Goal: Task Accomplishment & Management: Manage account settings

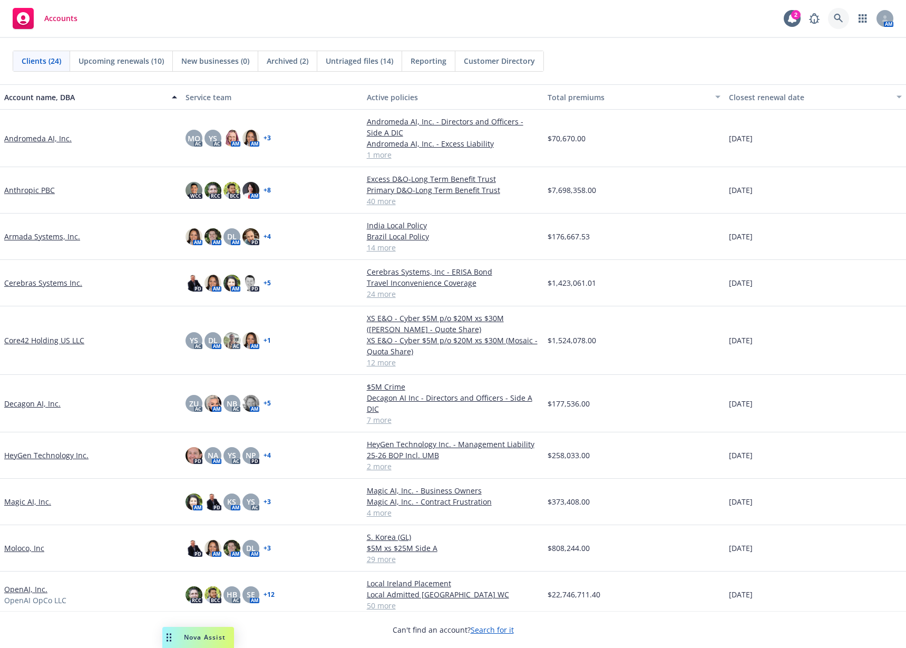
click at [842, 16] on icon at bounding box center [838, 18] width 9 height 9
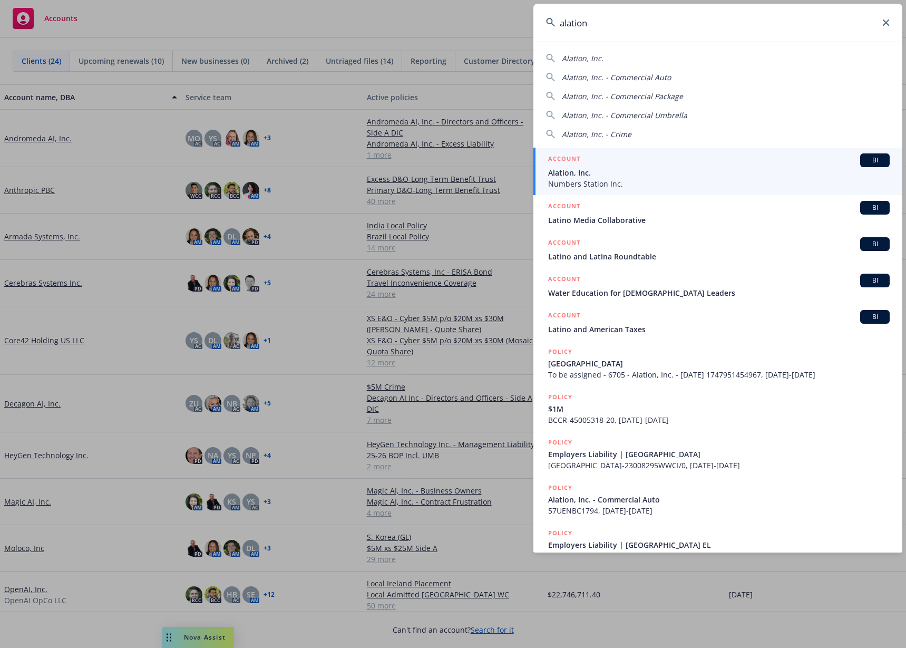
type input "alation"
click at [688, 177] on span "Alation, Inc." at bounding box center [719, 172] width 342 height 11
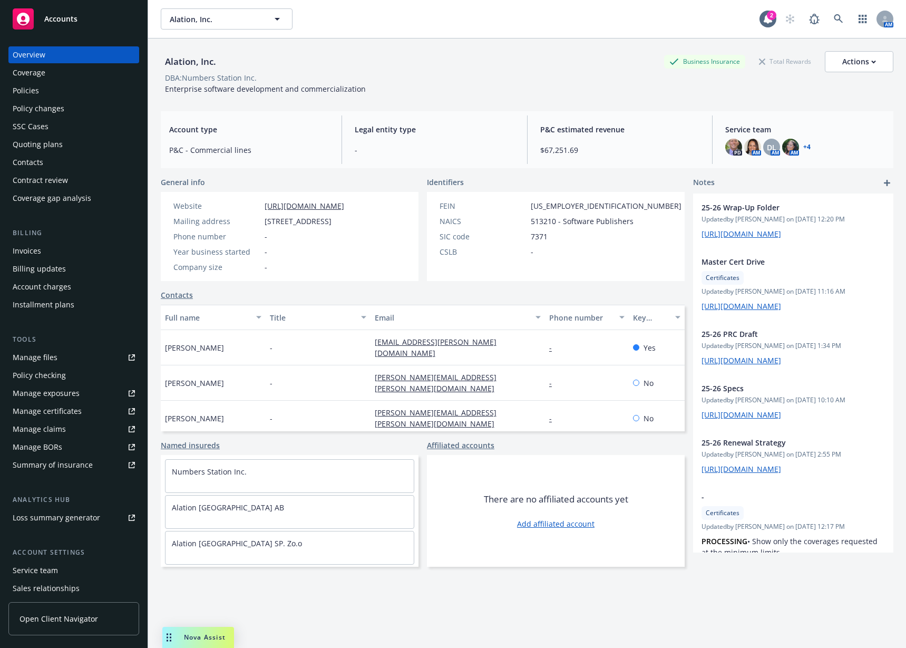
click at [27, 90] on div "Policies" at bounding box center [26, 90] width 26 height 17
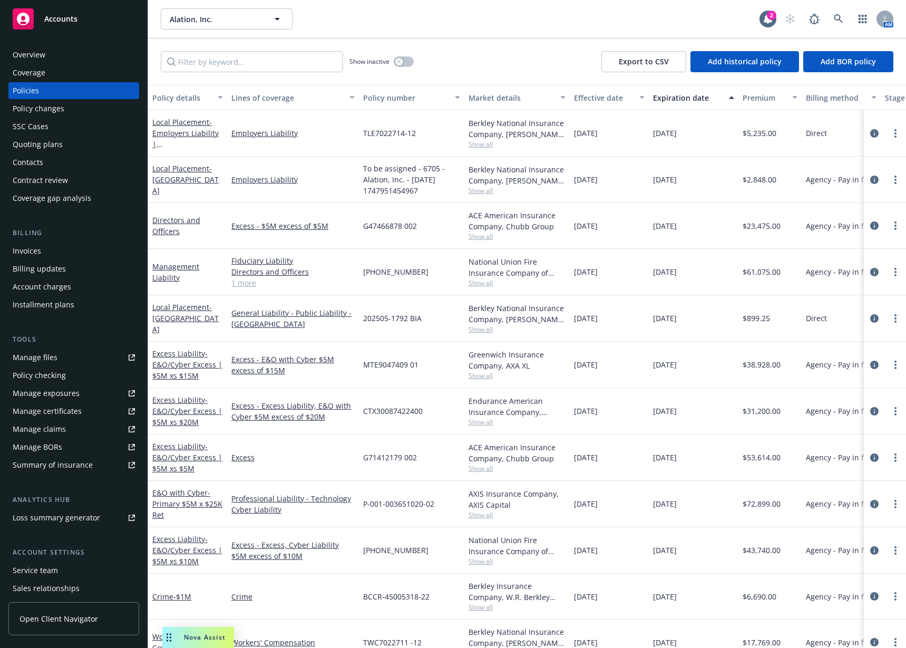
drag, startPoint x: 228, startPoint y: 93, endPoint x: 349, endPoint y: 98, distance: 120.8
click at [349, 98] on button "Lines of coverage" at bounding box center [293, 97] width 132 height 25
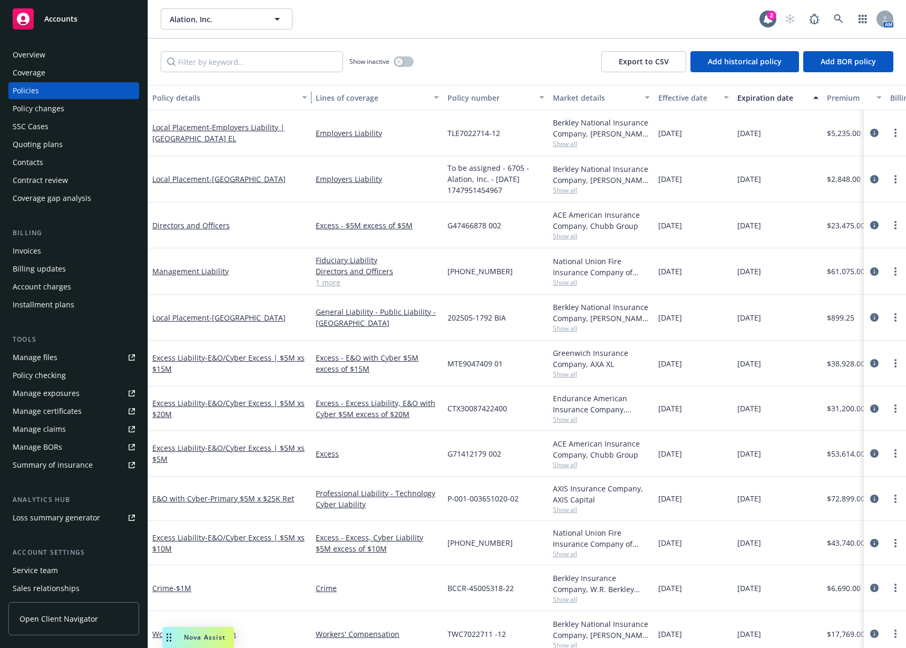
drag, startPoint x: 225, startPoint y: 98, endPoint x: 310, endPoint y: 100, distance: 84.9
click at [309, 100] on div "button" at bounding box center [306, 97] width 5 height 24
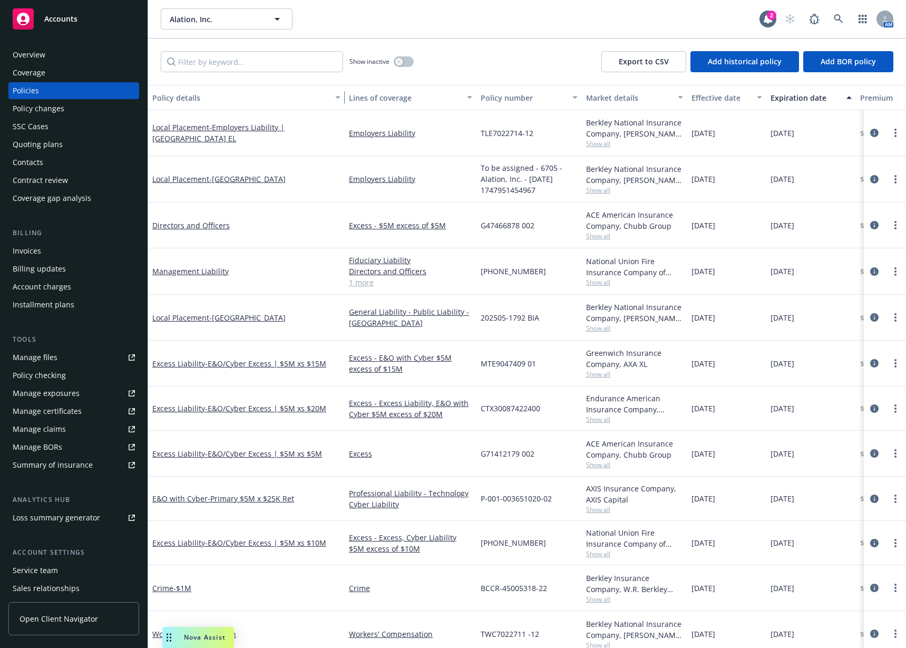
drag, startPoint x: 308, startPoint y: 100, endPoint x: 341, endPoint y: 99, distance: 32.7
click at [341, 99] on div "button" at bounding box center [339, 97] width 5 height 24
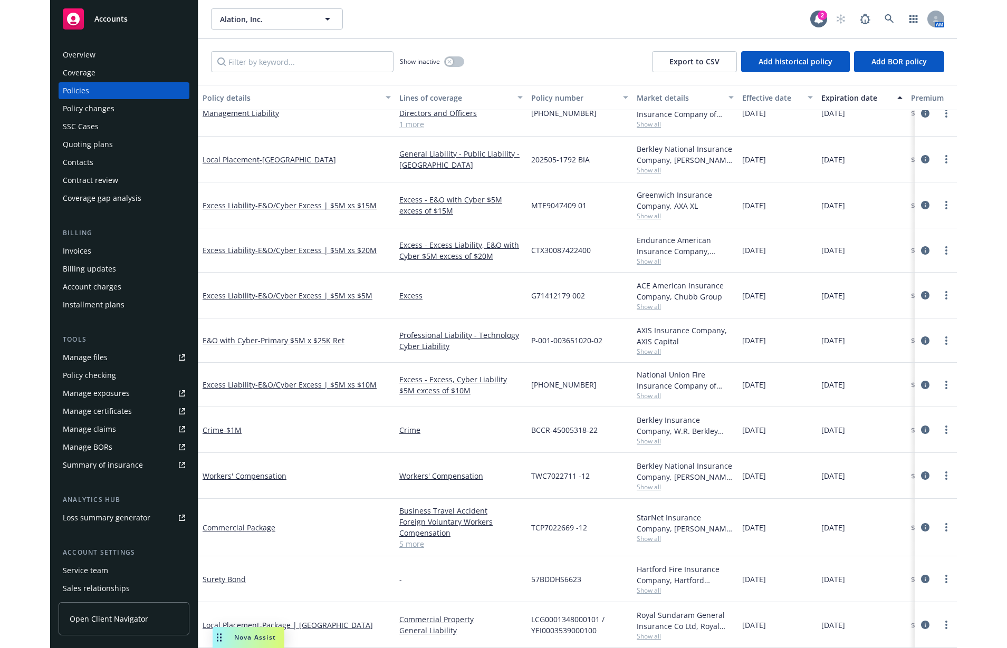
scroll to position [160, 0]
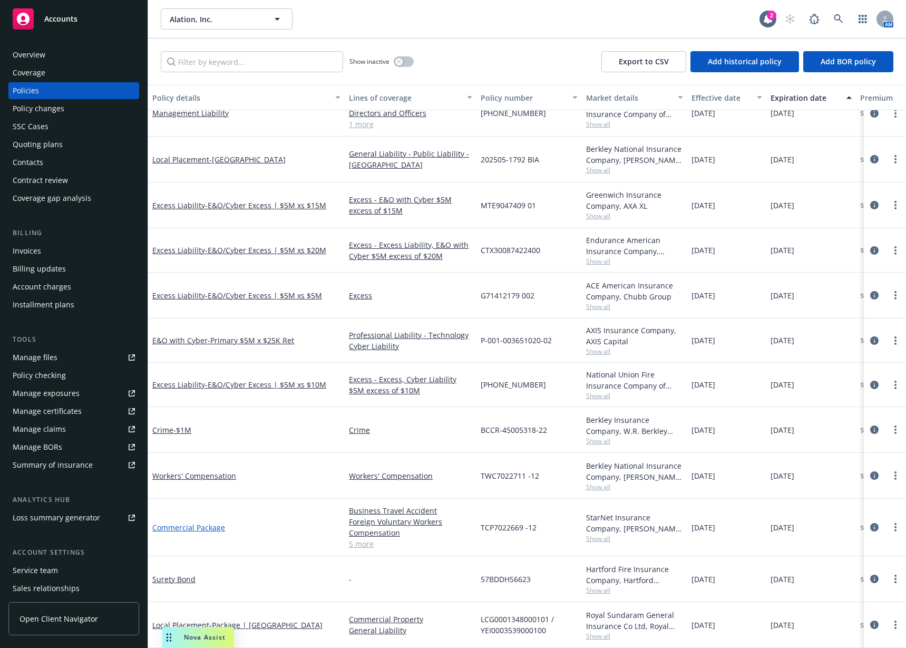
click at [187, 523] on link "Commercial Package" at bounding box center [188, 528] width 73 height 10
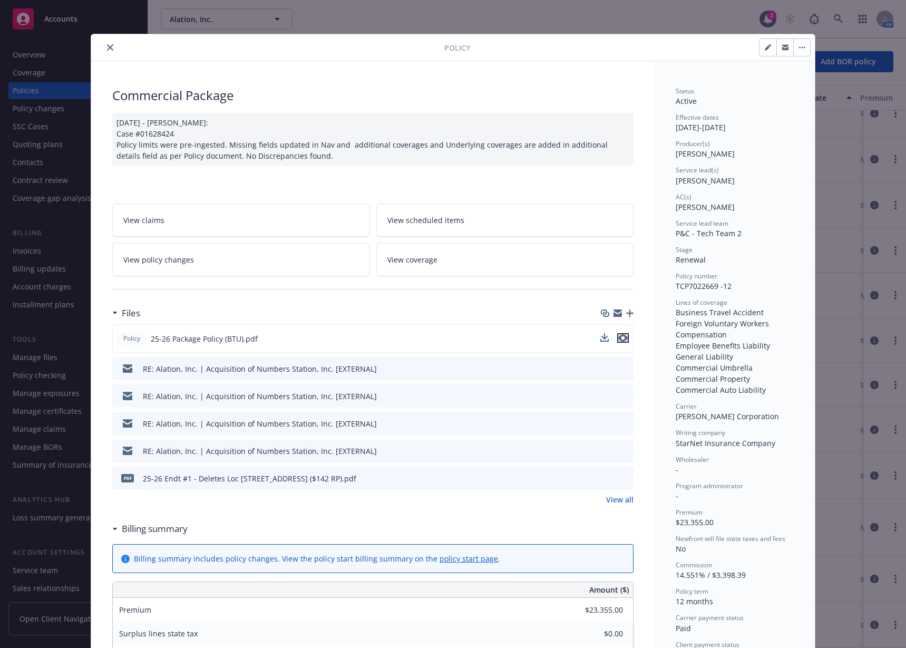
click at [619, 337] on icon "preview file" at bounding box center [623, 337] width 9 height 7
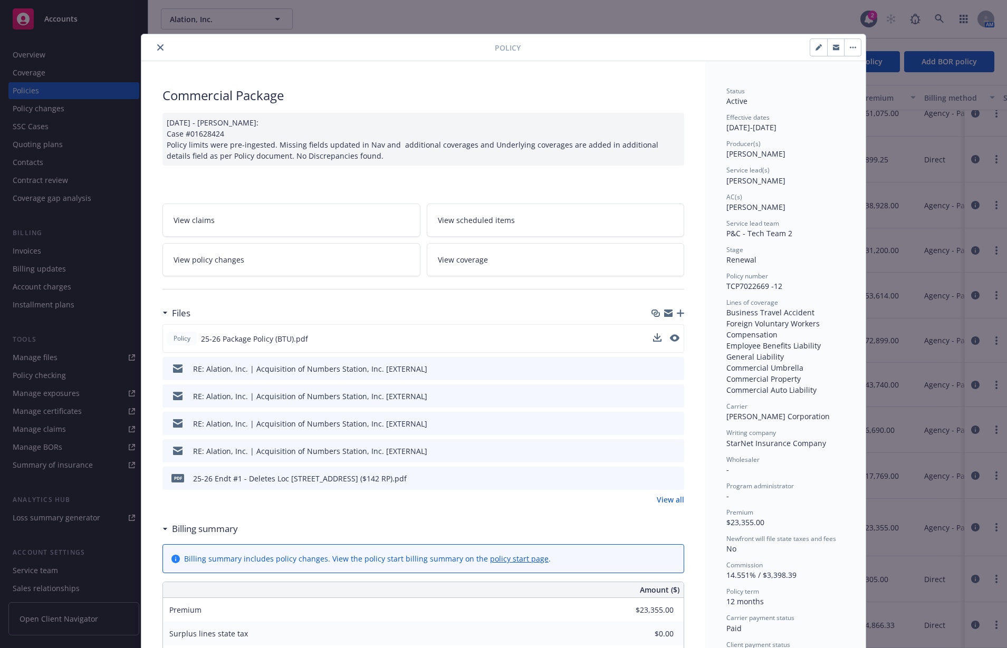
click at [672, 475] on icon "preview file" at bounding box center [673, 477] width 9 height 7
click at [670, 499] on link "View all" at bounding box center [669, 499] width 27 height 11
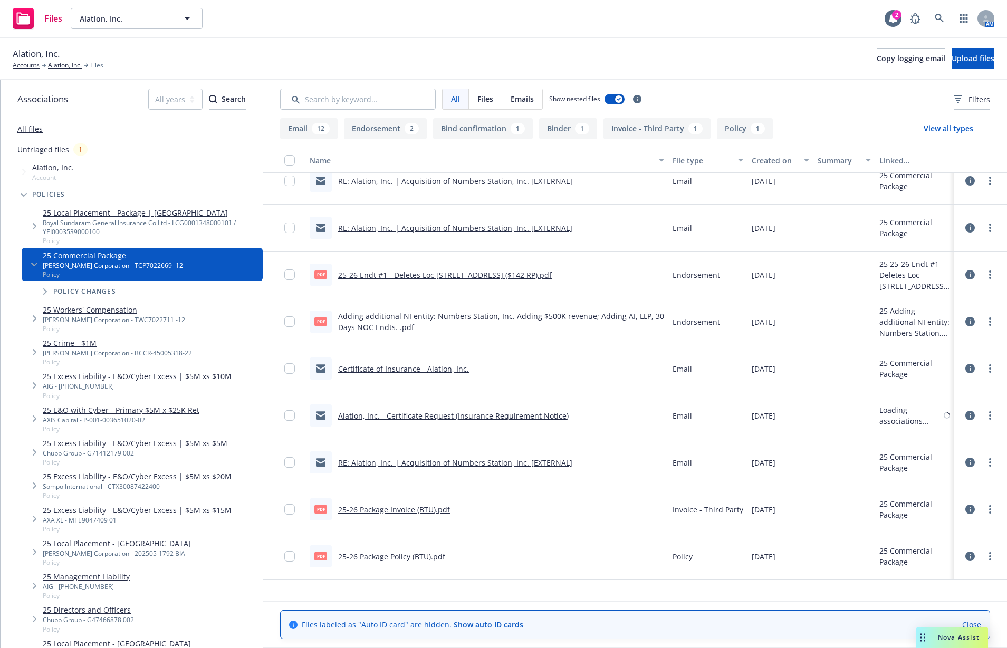
scroll to position [110, 0]
click at [540, 317] on link "Adding additional NI entity: Numbers Station, Inc. Adding $500K revenue; Adding…" at bounding box center [501, 320] width 326 height 21
click at [56, 65] on link "Alation, Inc." at bounding box center [65, 65] width 34 height 9
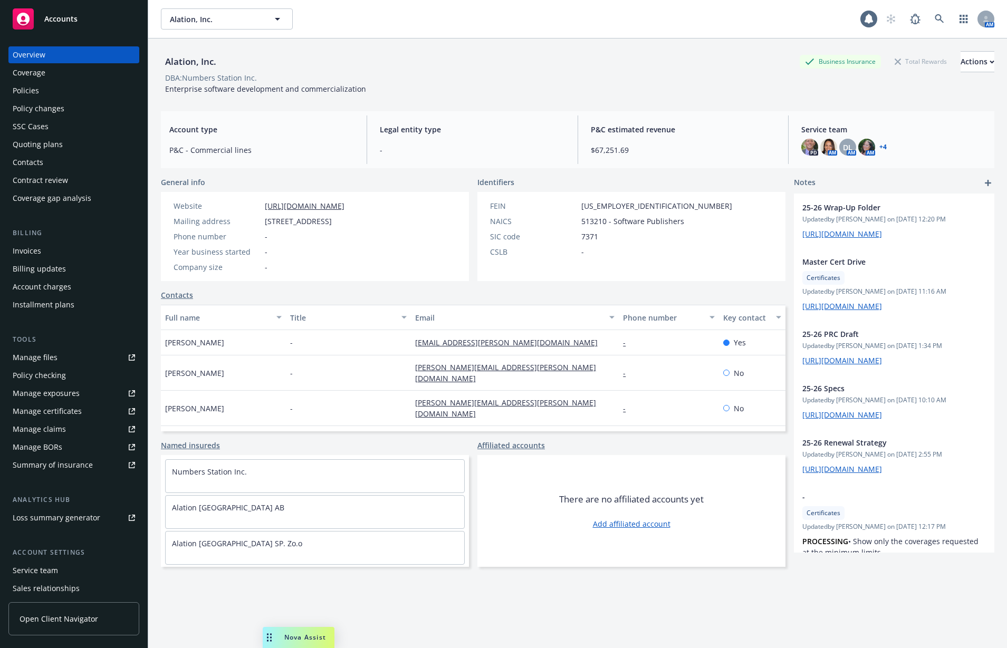
click at [118, 91] on div "Policies" at bounding box center [74, 90] width 122 height 17
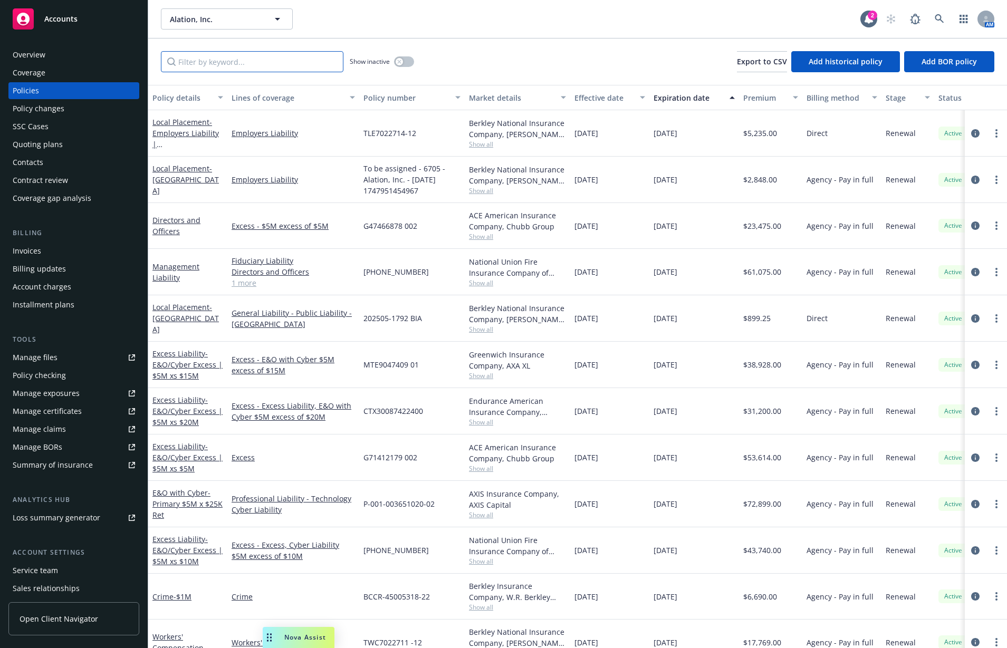
click at [209, 57] on input "Filter by keyword..." at bounding box center [252, 61] width 182 height 21
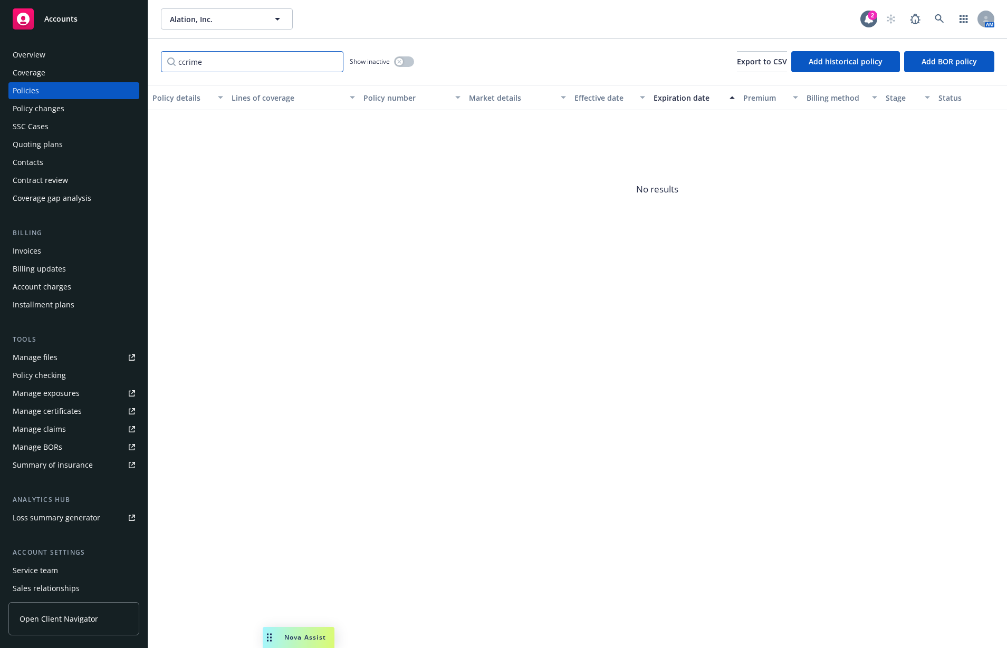
click at [209, 57] on input "ccrime" at bounding box center [252, 61] width 182 height 21
type input "crime"
click at [187, 135] on span "- $1M" at bounding box center [182, 133] width 18 height 10
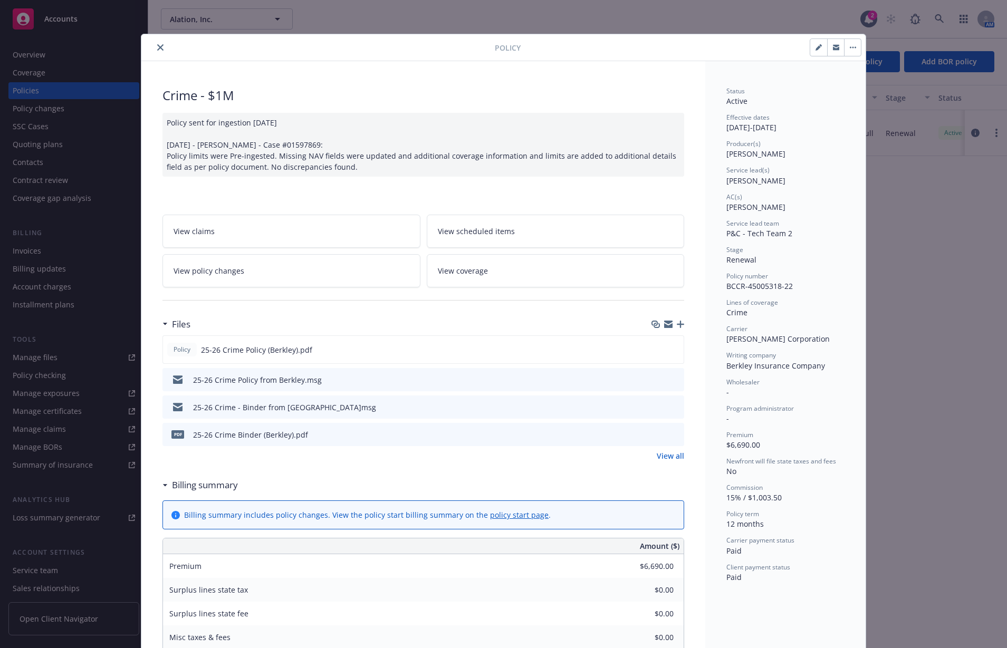
click at [154, 43] on button "close" at bounding box center [160, 47] width 13 height 13
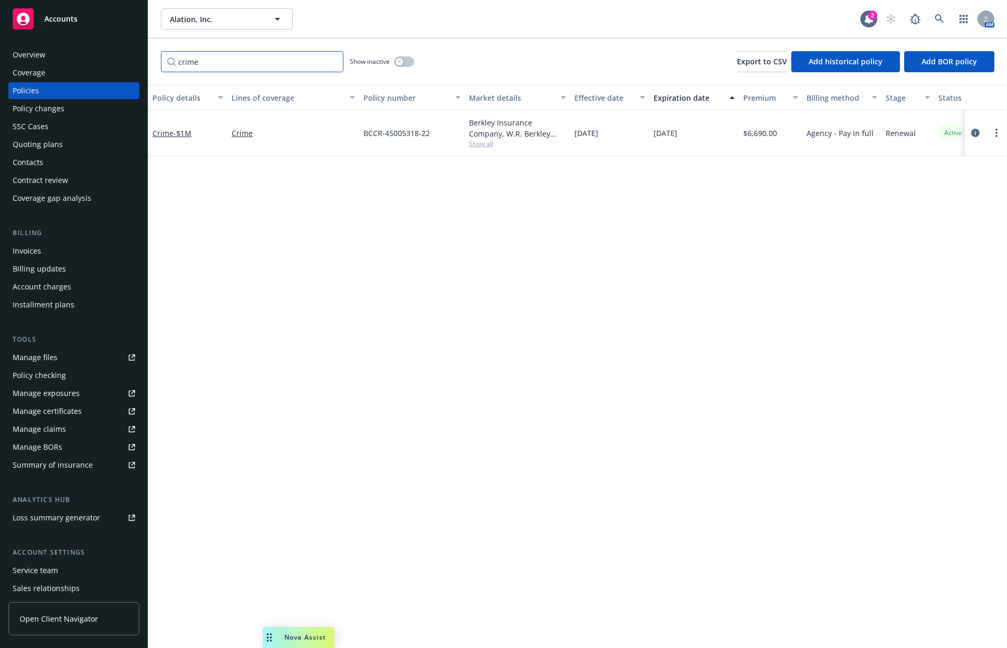
click at [325, 57] on input "crime" at bounding box center [252, 61] width 182 height 21
click at [332, 62] on input "crime" at bounding box center [252, 61] width 182 height 21
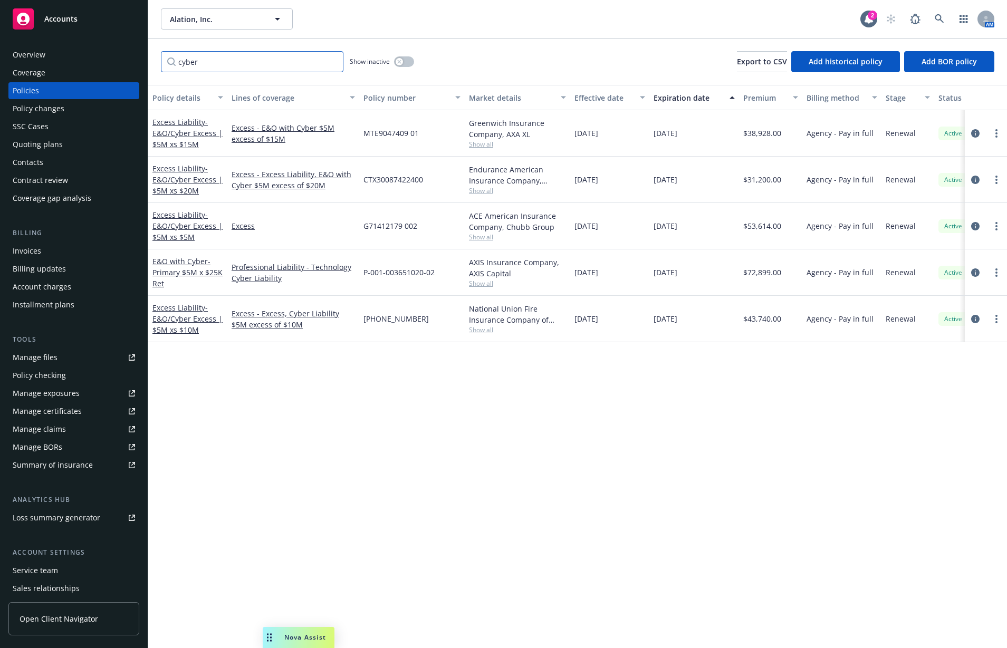
type input "cyber"
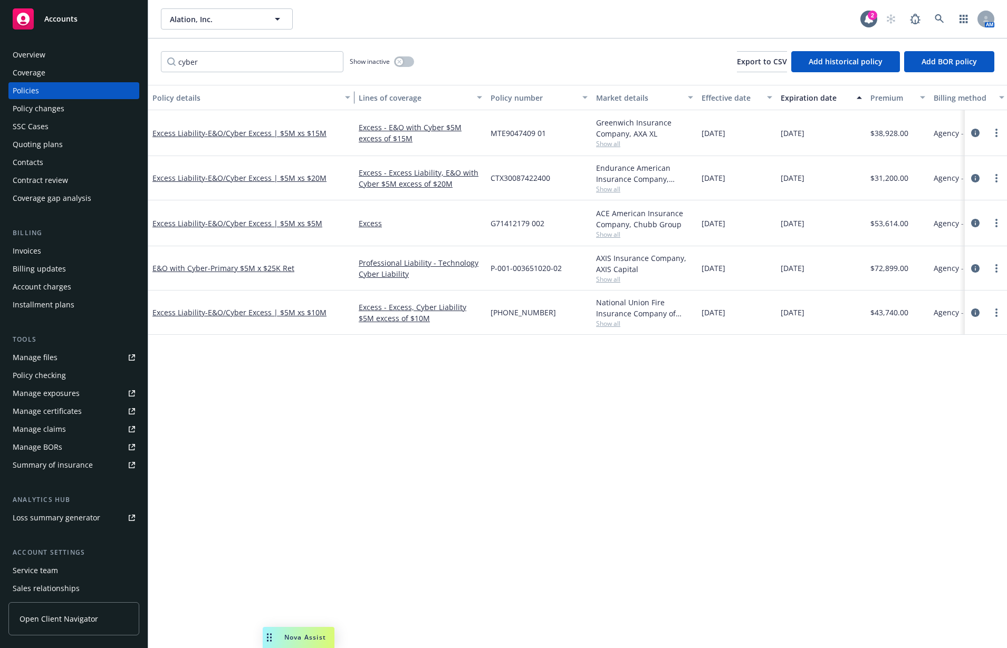
drag, startPoint x: 226, startPoint y: 96, endPoint x: 353, endPoint y: 99, distance: 127.1
click at [352, 99] on div "button" at bounding box center [348, 97] width 5 height 24
click at [283, 269] on span "- Primary $5M x $25K Ret" at bounding box center [251, 268] width 86 height 10
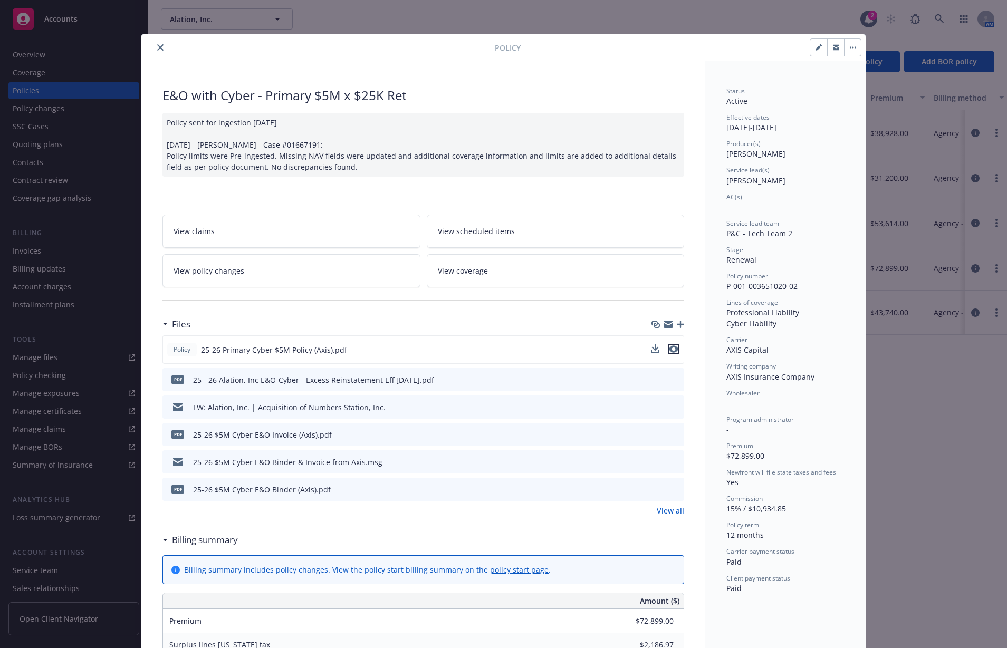
click at [669, 349] on icon "preview file" at bounding box center [673, 348] width 9 height 7
click at [815, 47] on icon "button" at bounding box center [817, 47] width 5 height 5
select select "RENEWAL"
select select "12"
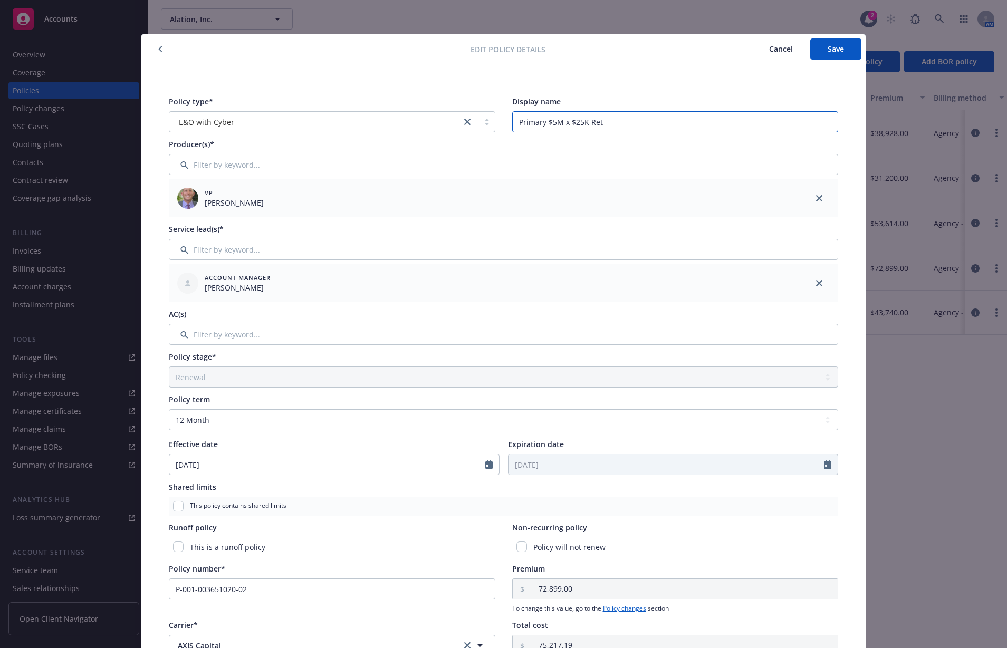
click at [575, 120] on input "Primary $5M x $25K Ret" at bounding box center [675, 121] width 326 height 21
type input "Primary $5M x $50K Ret"
click at [837, 52] on span "Save" at bounding box center [835, 49] width 16 height 10
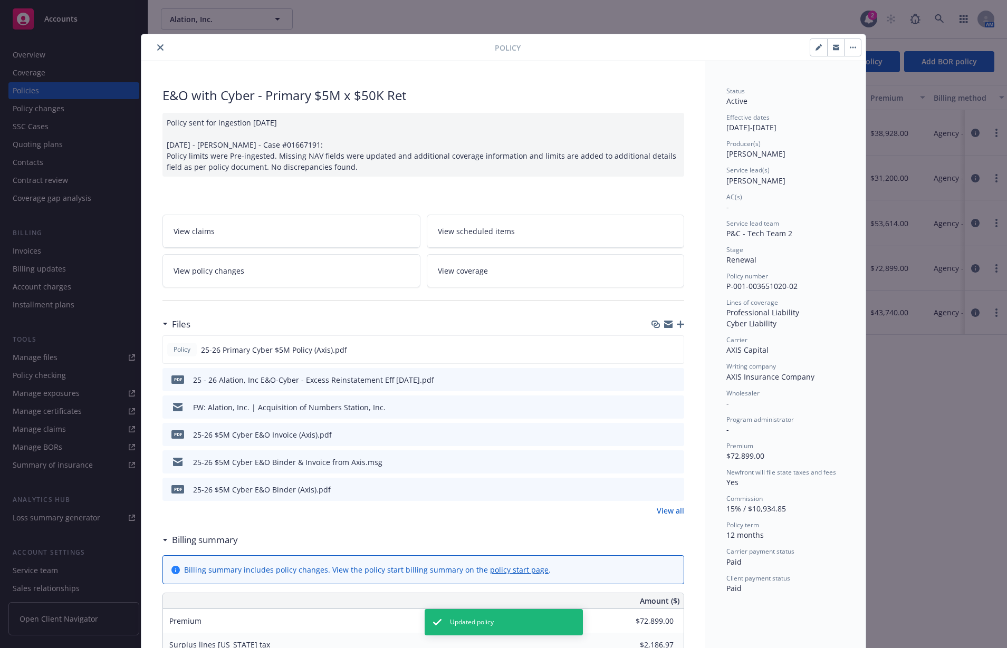
click at [157, 45] on icon "close" at bounding box center [160, 47] width 6 height 6
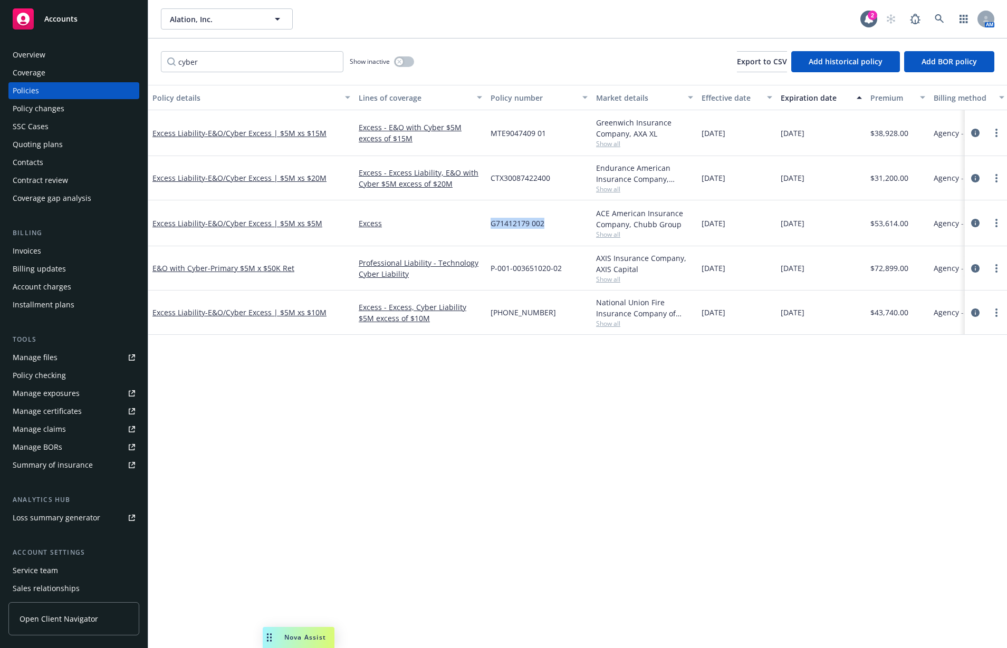
drag, startPoint x: 544, startPoint y: 222, endPoint x: 484, endPoint y: 225, distance: 60.7
click at [484, 225] on div "Excess Liability - E&O/Cyber Excess | $5M xs $5M Excess G71412179 002 ACE Ameri…" at bounding box center [720, 223] width 1145 height 46
click at [213, 223] on span "- E&O/Cyber Excess | $5M xs $5M" at bounding box center [263, 223] width 117 height 10
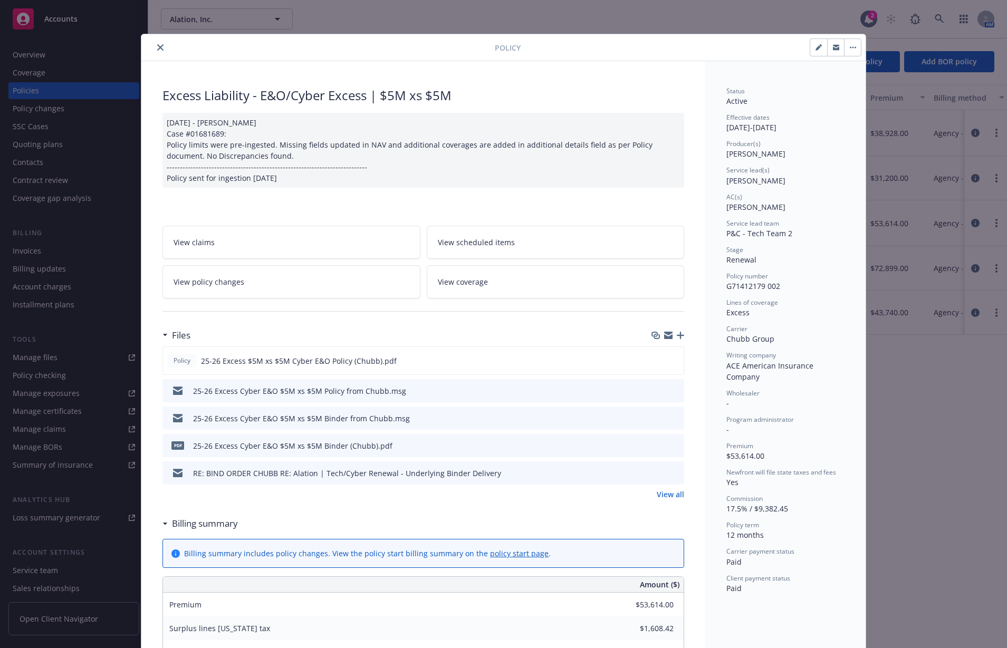
click at [157, 46] on icon "close" at bounding box center [160, 47] width 6 height 6
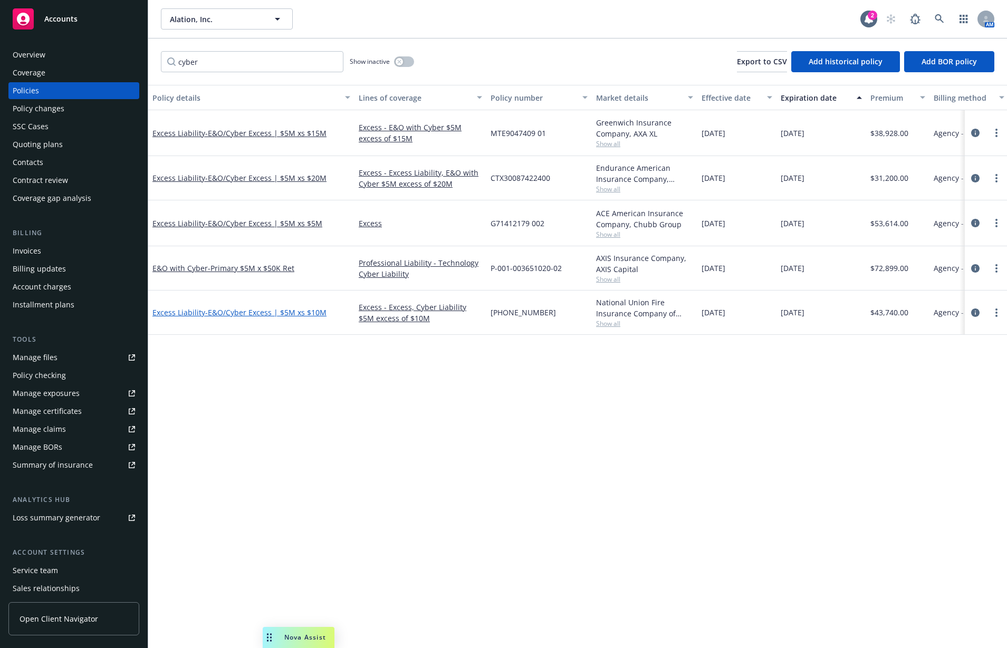
click at [288, 310] on span "- E&O/Cyber Excess | $5M xs $10M" at bounding box center [265, 312] width 121 height 10
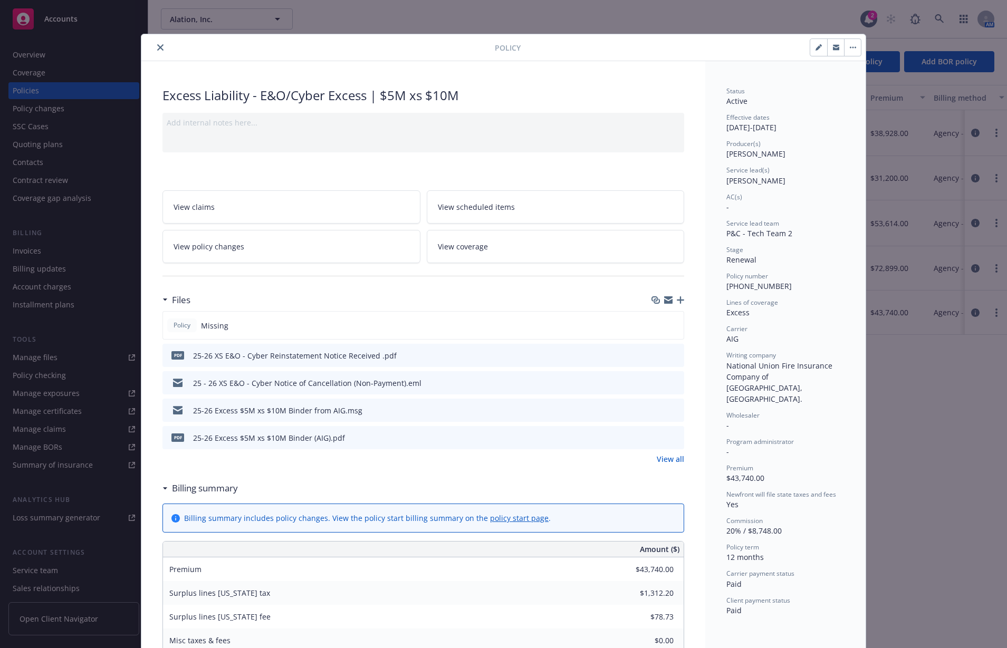
click at [157, 47] on icon "close" at bounding box center [160, 47] width 6 height 6
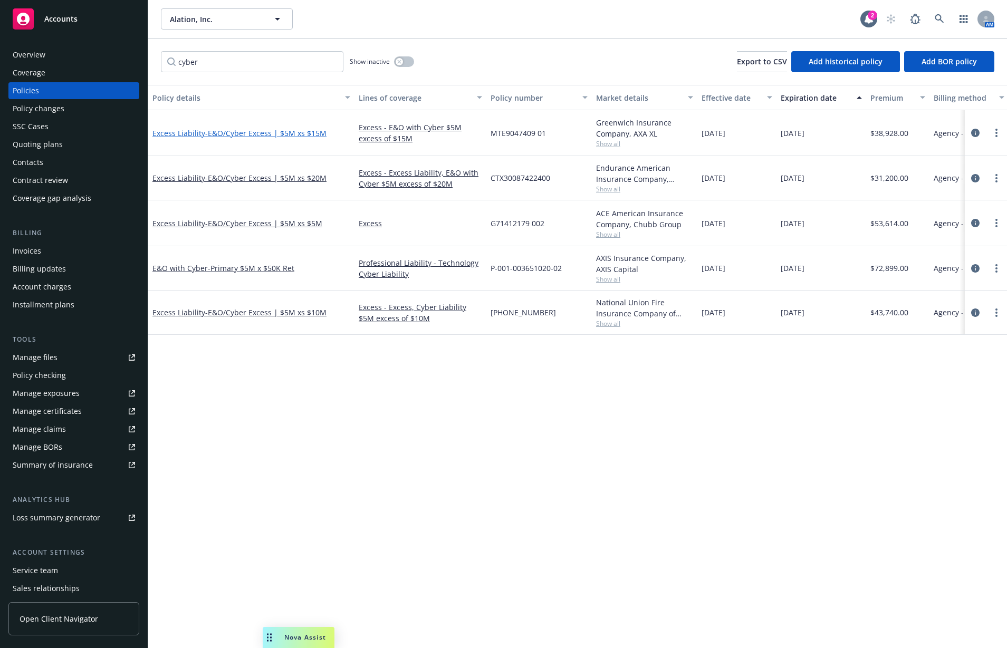
click at [243, 131] on span "- E&O/Cyber Excess | $5M xs $15M" at bounding box center [265, 133] width 121 height 10
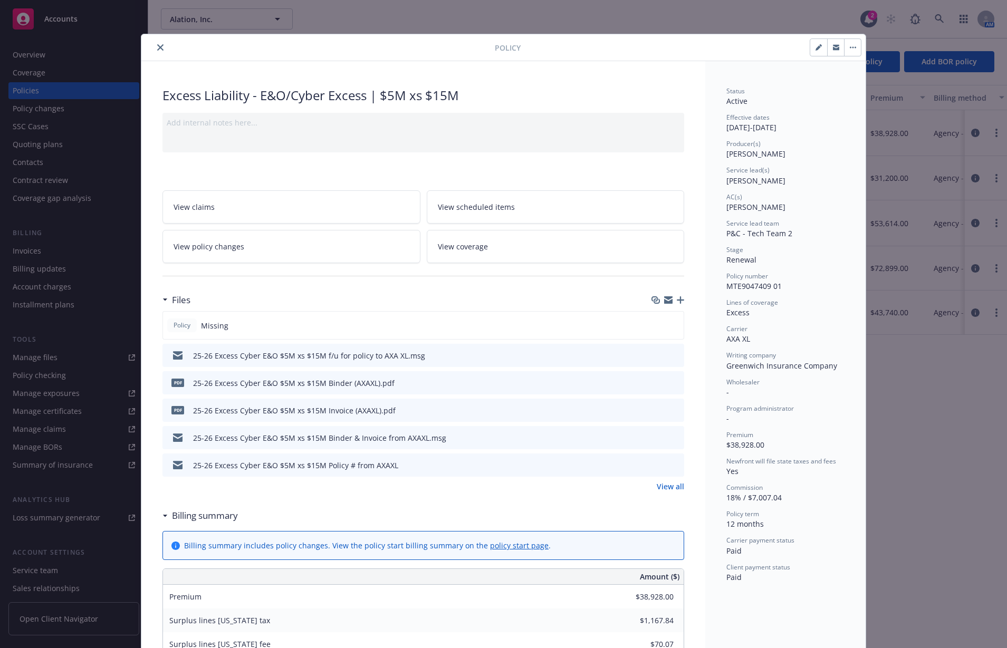
click at [157, 44] on icon "close" at bounding box center [160, 47] width 6 height 6
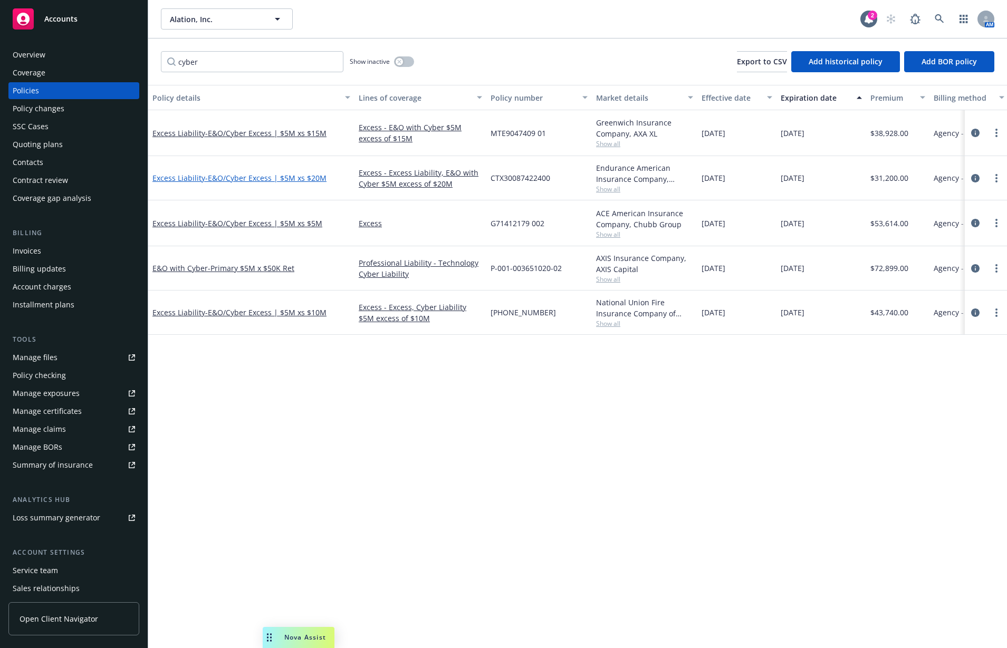
click at [237, 173] on span "- E&O/Cyber Excess | $5M xs $20M" at bounding box center [265, 178] width 121 height 10
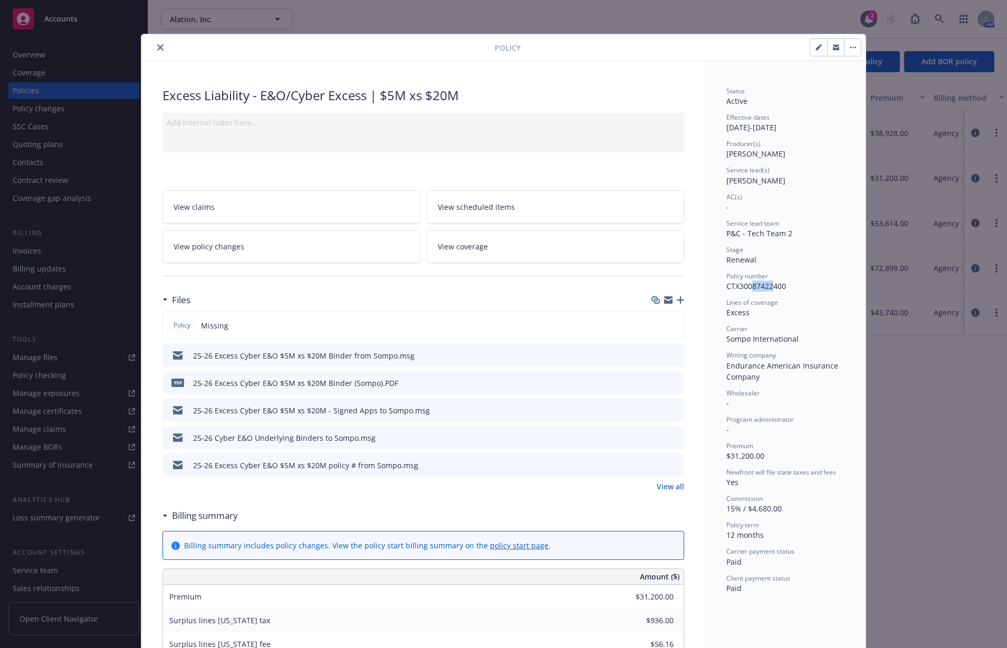
drag, startPoint x: 746, startPoint y: 288, endPoint x: 768, endPoint y: 286, distance: 22.3
click at [768, 286] on span "CTX30087422400" at bounding box center [756, 286] width 60 height 10
click at [154, 51] on button "close" at bounding box center [160, 47] width 13 height 13
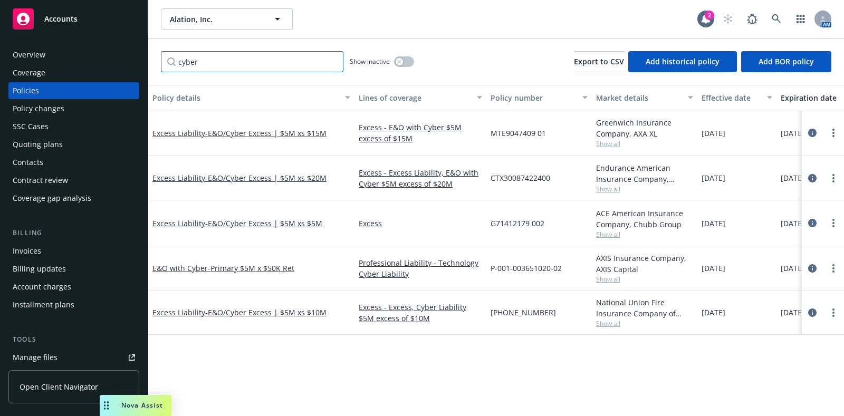
click at [286, 63] on input "cyber" at bounding box center [252, 61] width 182 height 21
click at [36, 92] on div "Policies" at bounding box center [26, 90] width 26 height 17
click at [269, 268] on span "- Primary $5M x $50K Ret" at bounding box center [251, 268] width 86 height 10
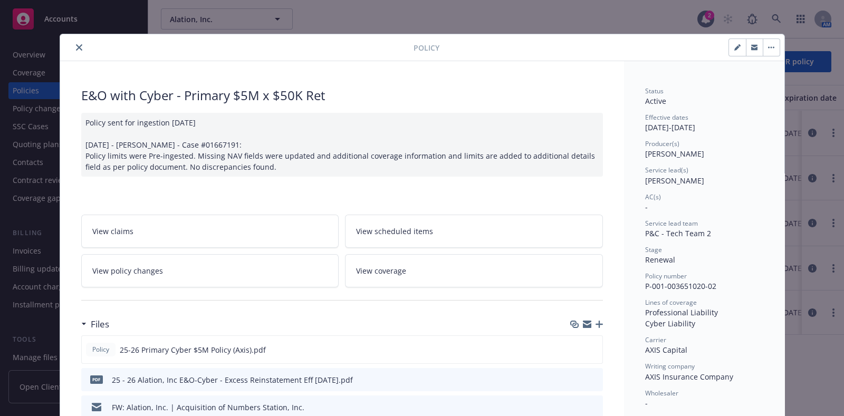
click at [76, 44] on icon "close" at bounding box center [79, 47] width 6 height 6
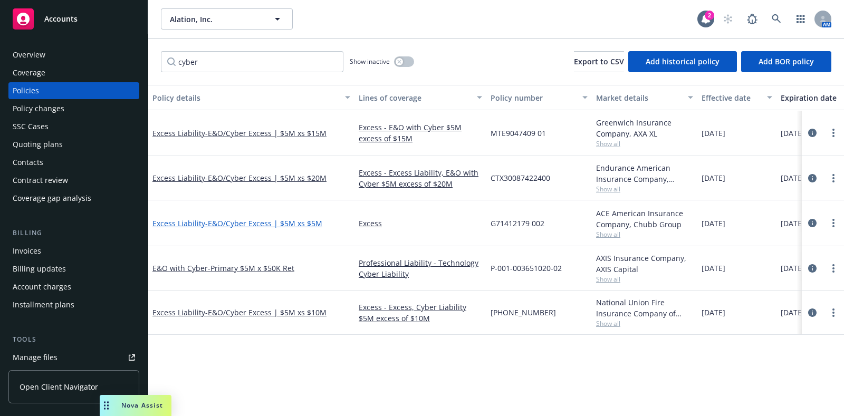
click at [311, 223] on span "- E&O/Cyber Excess | $5M xs $5M" at bounding box center [263, 223] width 117 height 10
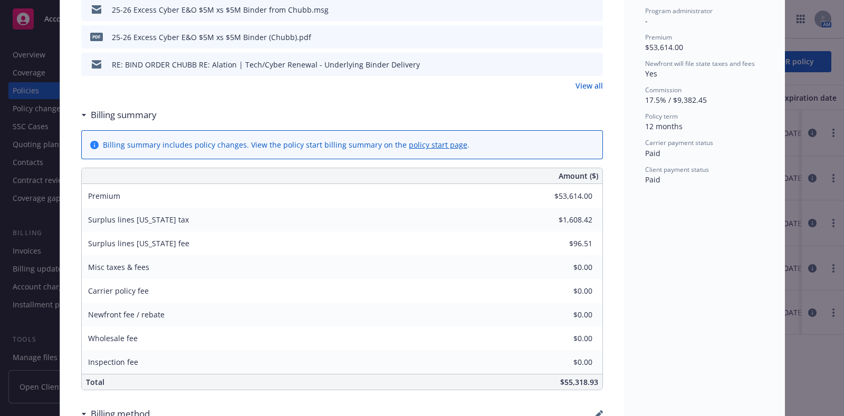
scroll to position [439, 0]
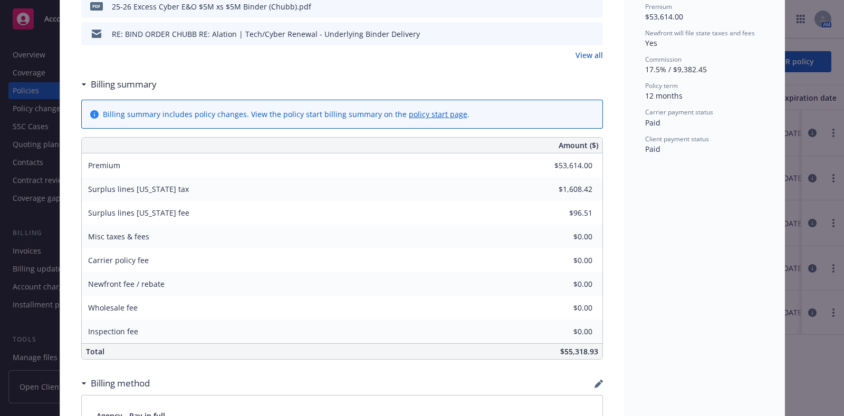
click at [800, 190] on div "Policy Excess Liability - E&O/Cyber Excess | $5M xs $5M 07/11/2025 - Sampath Va…" at bounding box center [422, 208] width 844 height 416
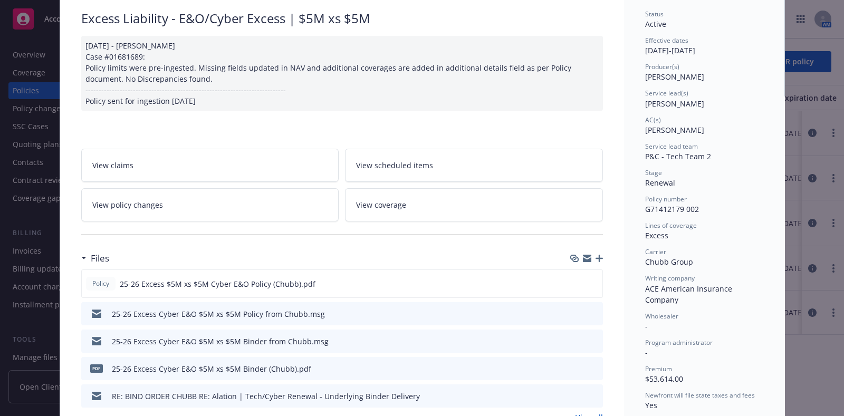
scroll to position [0, 0]
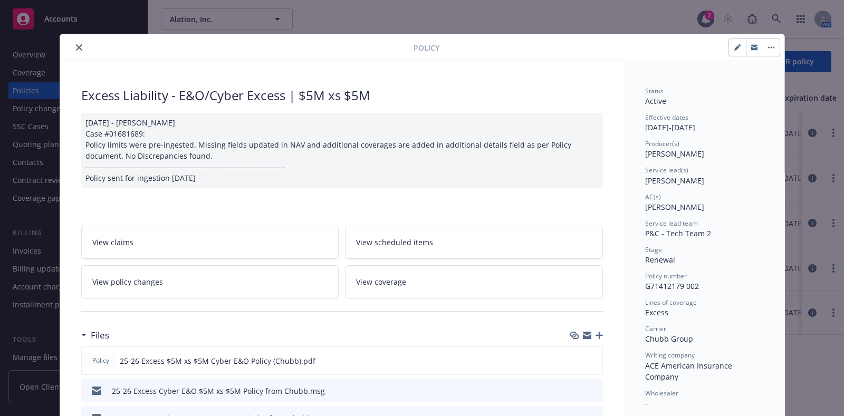
click at [76, 49] on icon "close" at bounding box center [79, 47] width 6 height 6
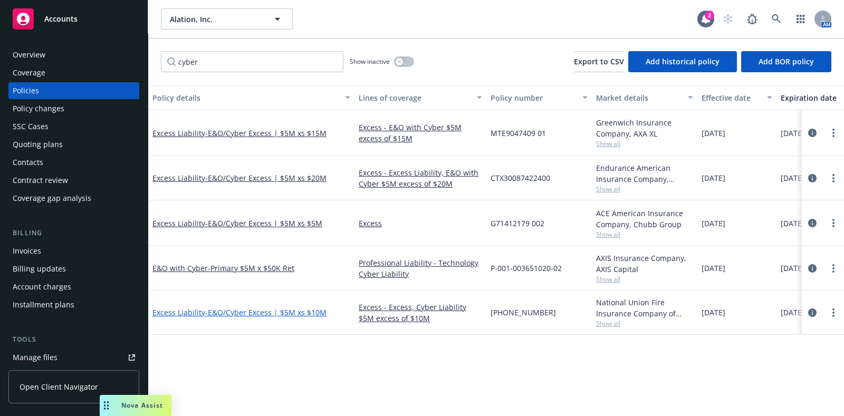
click at [319, 312] on span "- E&O/Cyber Excess | $5M xs $10M" at bounding box center [265, 312] width 121 height 10
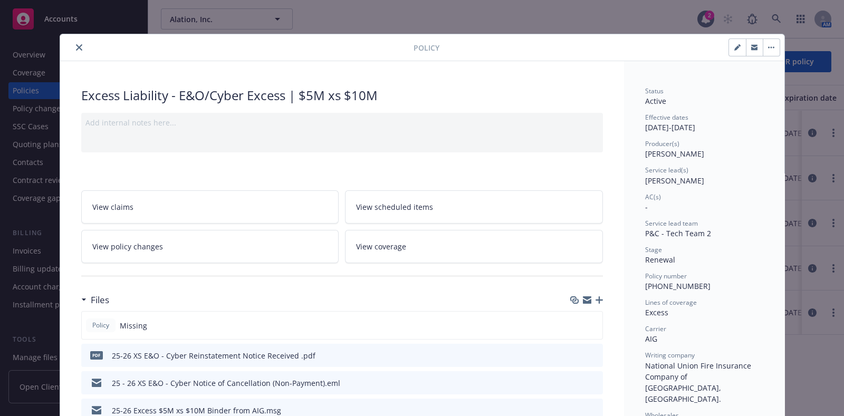
click at [76, 45] on icon "close" at bounding box center [79, 47] width 6 height 6
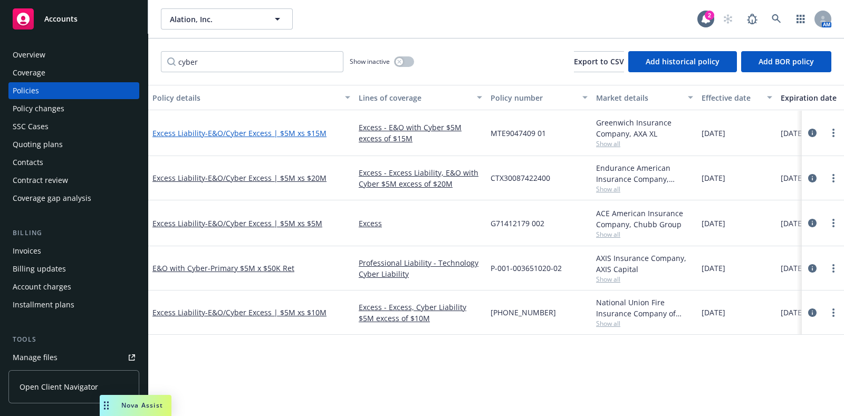
click at [268, 132] on span "- E&O/Cyber Excess | $5M xs $15M" at bounding box center [265, 133] width 121 height 10
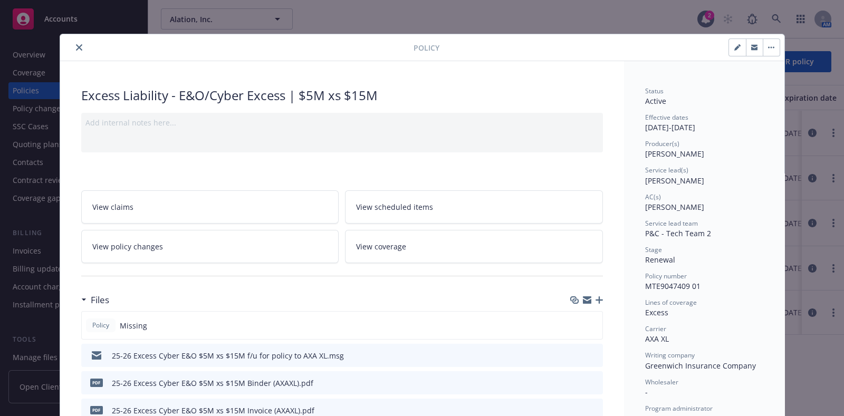
click at [76, 46] on icon "close" at bounding box center [79, 47] width 6 height 6
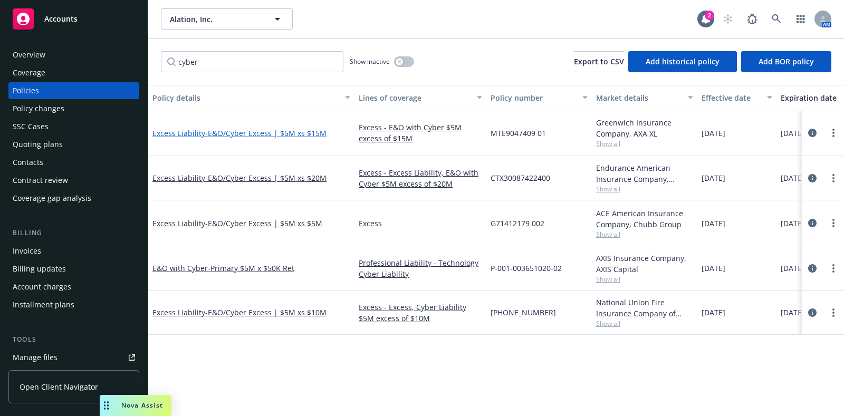
click at [291, 131] on span "- E&O/Cyber Excess | $5M xs $15M" at bounding box center [265, 133] width 121 height 10
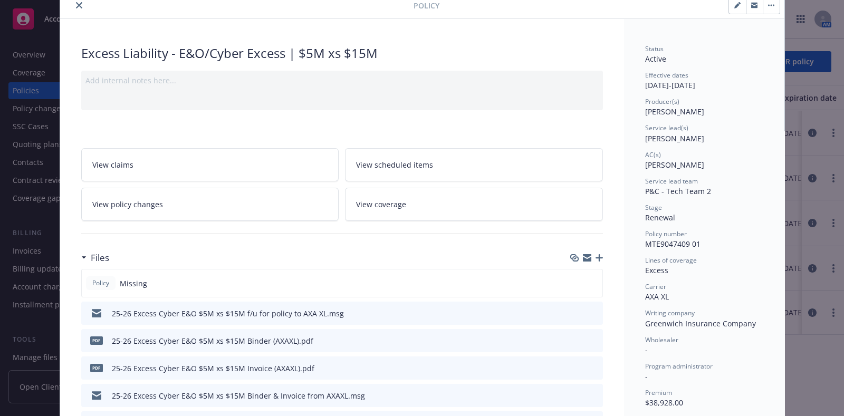
scroll to position [31, 0]
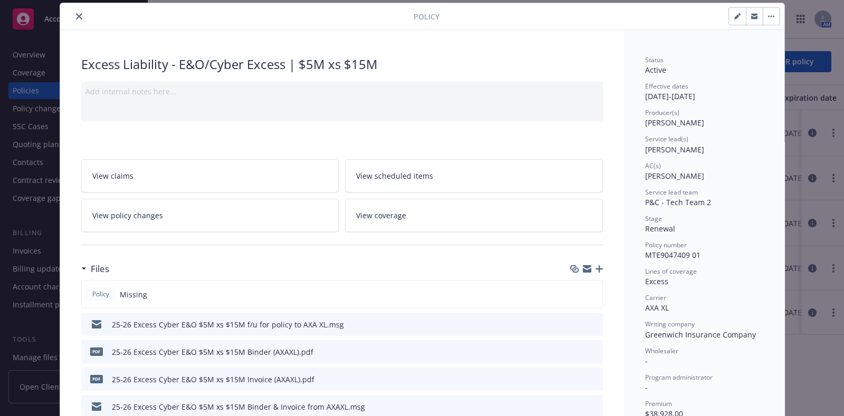
click at [76, 17] on icon "close" at bounding box center [79, 16] width 6 height 6
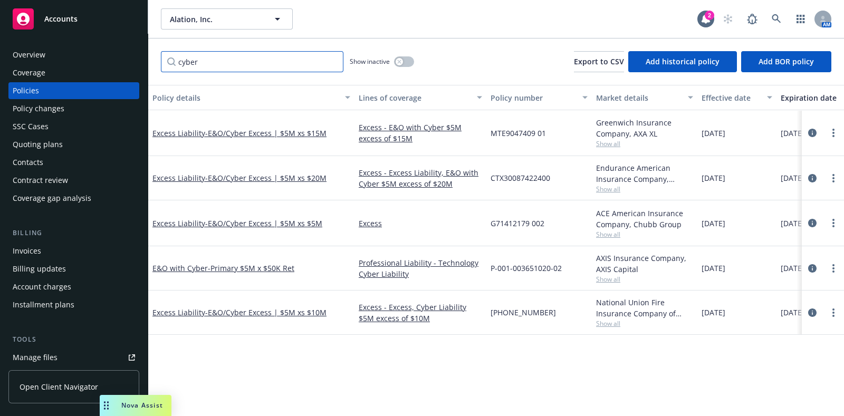
click at [206, 60] on input "cyber" at bounding box center [252, 61] width 182 height 21
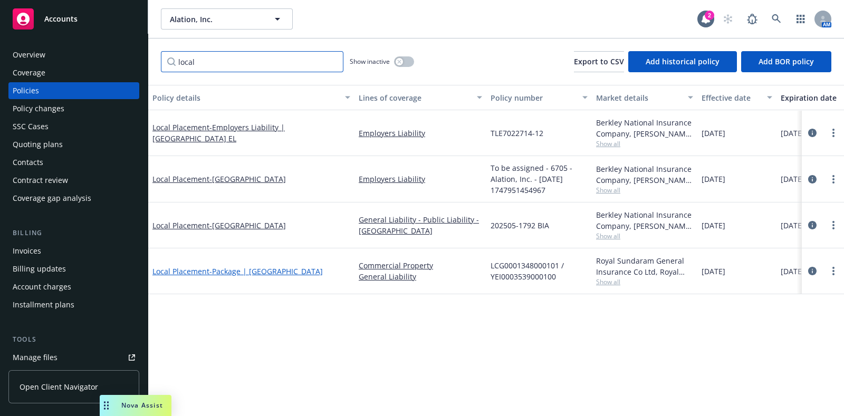
type input "local"
click at [225, 268] on span "- Package | India" at bounding box center [265, 271] width 113 height 10
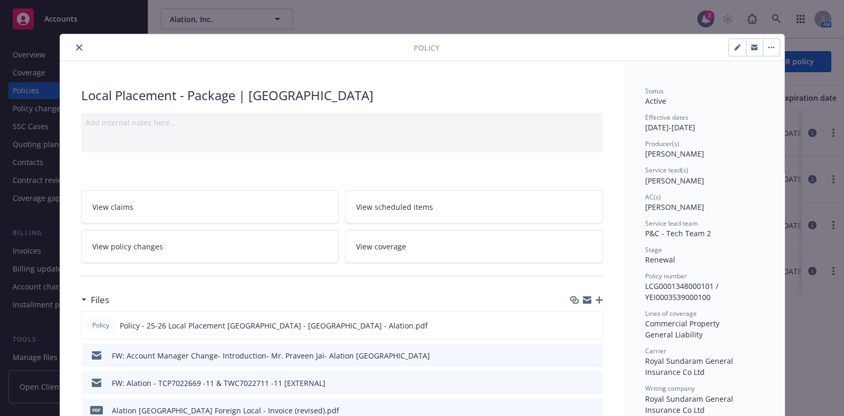
click at [76, 44] on icon "close" at bounding box center [79, 47] width 6 height 6
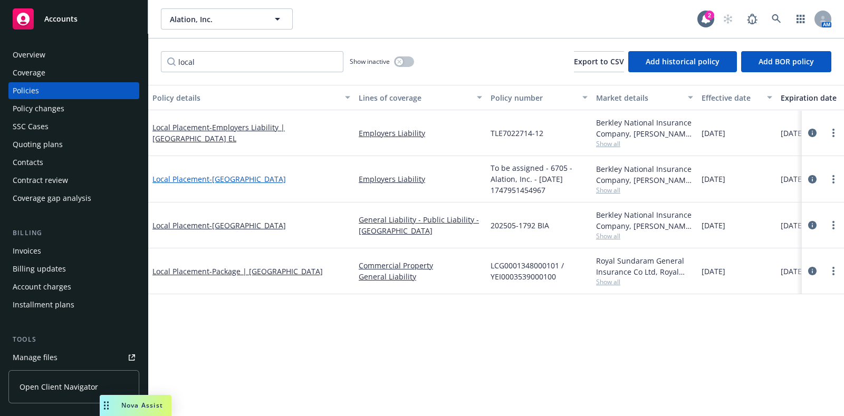
click at [224, 177] on span "- Singapore" at bounding box center [247, 179] width 76 height 10
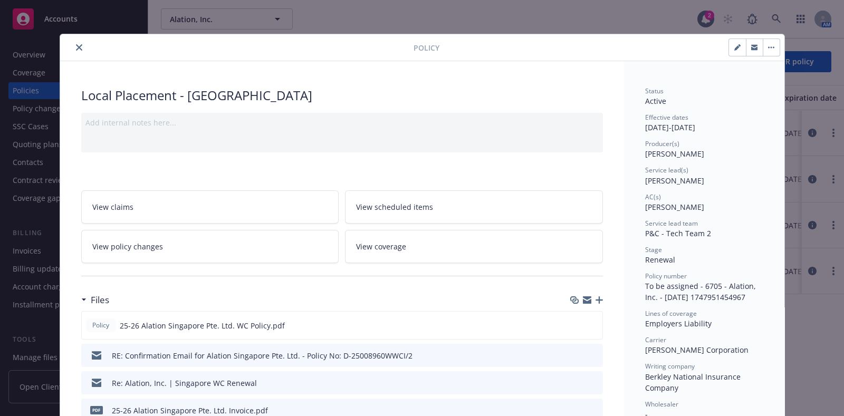
scroll to position [110, 0]
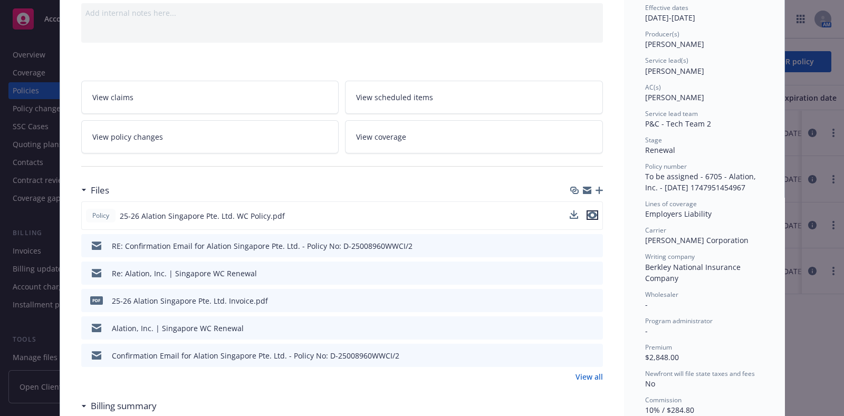
click at [587, 214] on icon "preview file" at bounding box center [591, 214] width 9 height 7
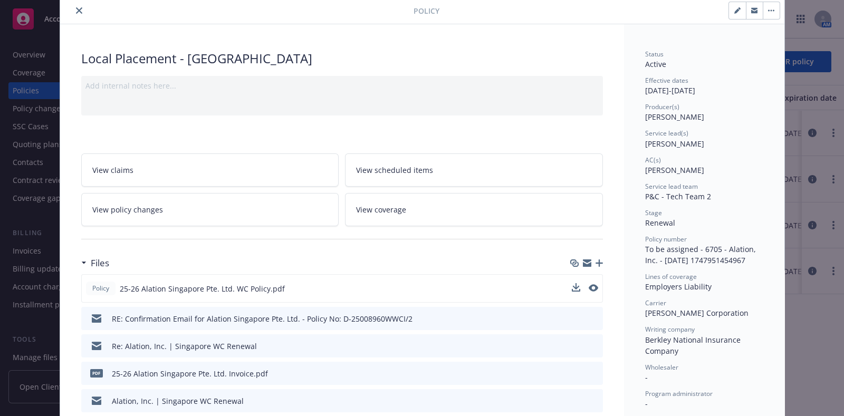
scroll to position [0, 0]
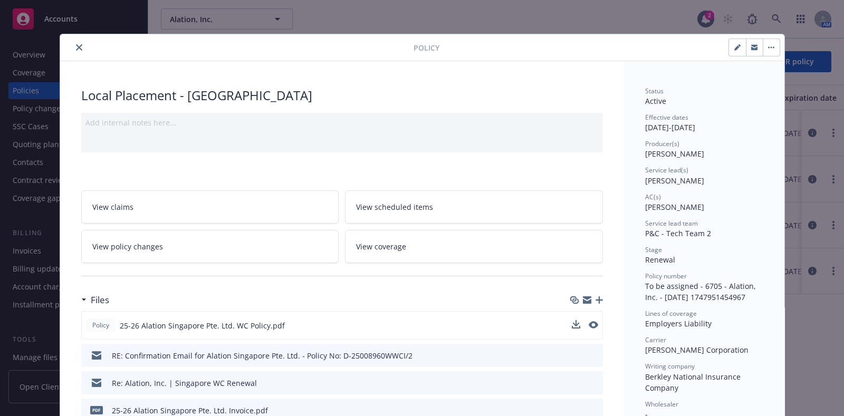
click at [76, 51] on button "close" at bounding box center [79, 47] width 13 height 13
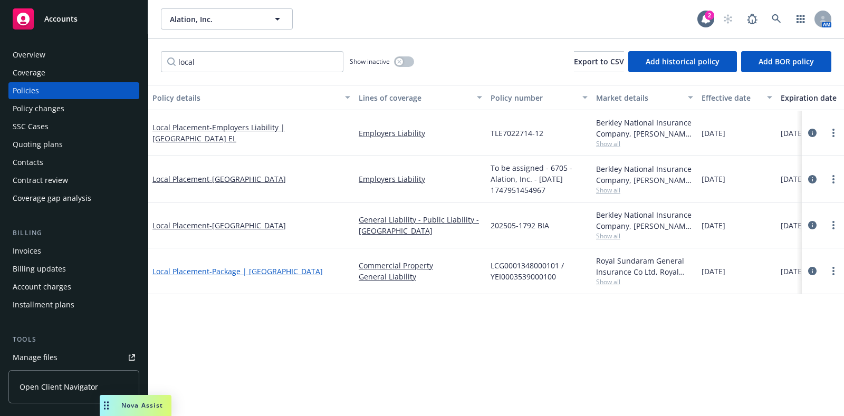
click at [224, 268] on span "- Package | India" at bounding box center [265, 271] width 113 height 10
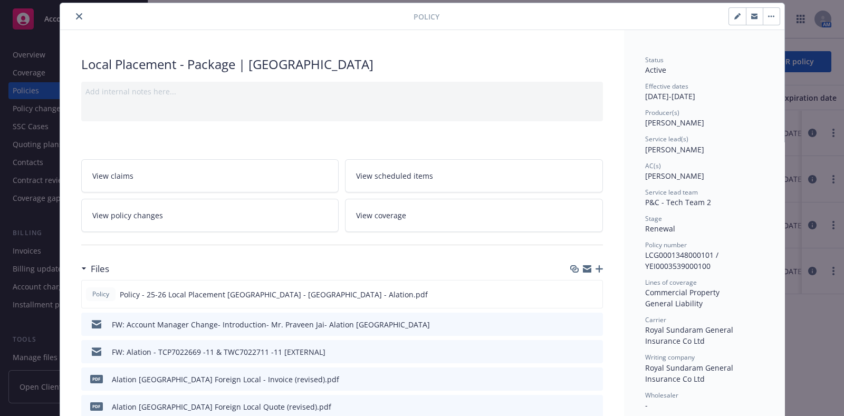
scroll to position [141, 0]
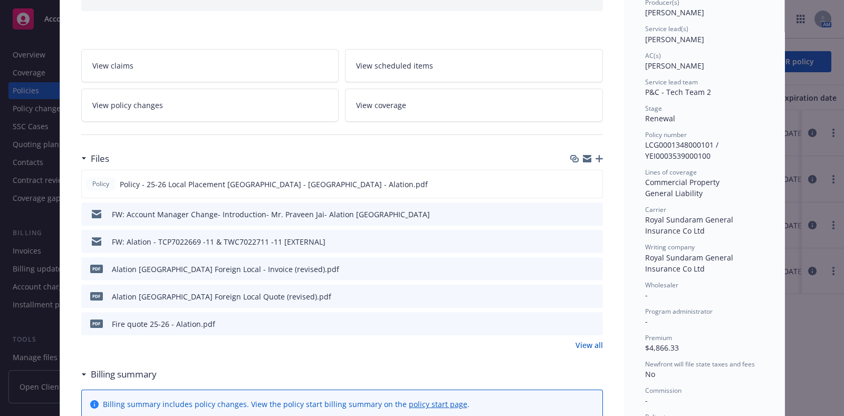
click at [591, 268] on icon "preview file" at bounding box center [592, 268] width 9 height 7
click at [589, 182] on icon "preview file" at bounding box center [591, 183] width 9 height 7
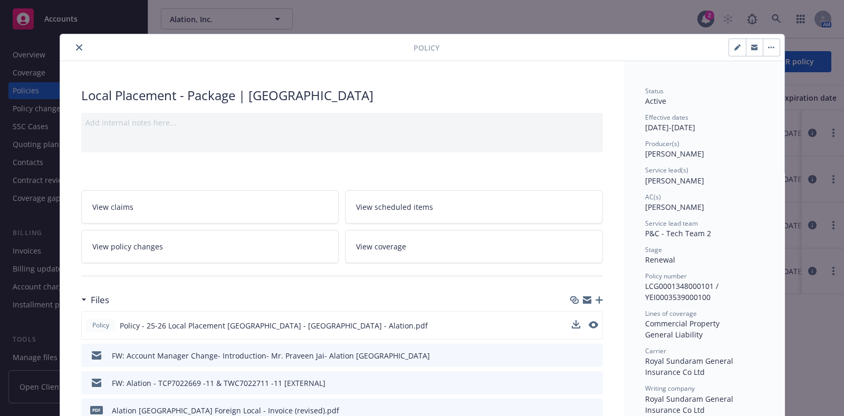
click at [76, 44] on icon "close" at bounding box center [79, 47] width 6 height 6
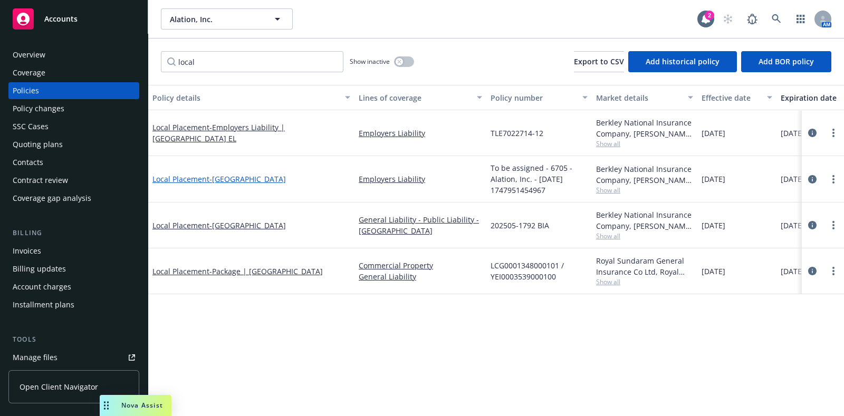
click at [231, 176] on span "- Singapore" at bounding box center [247, 179] width 76 height 10
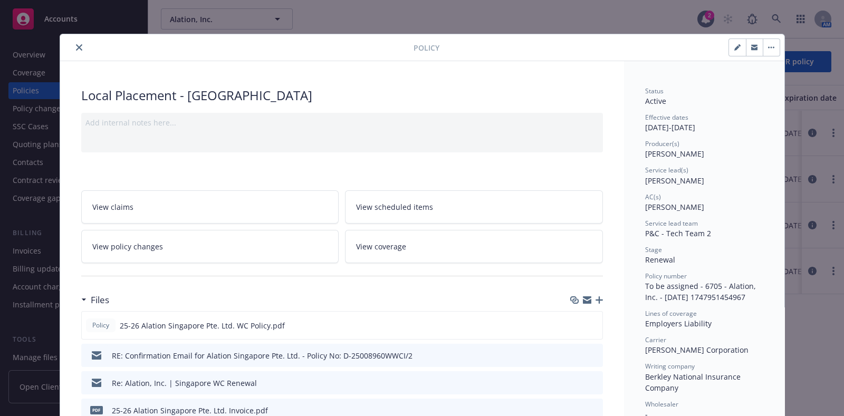
scroll to position [31, 0]
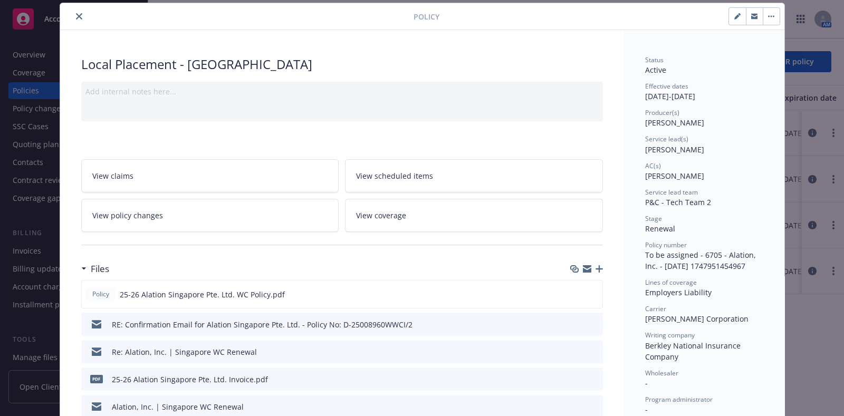
click at [736, 14] on button "button" at bounding box center [737, 16] width 17 height 17
select select "RENEWAL"
select select "12"
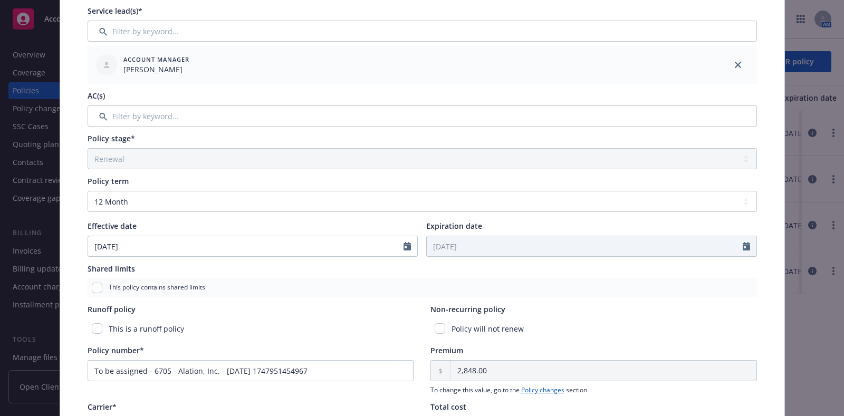
scroll to position [251, 0]
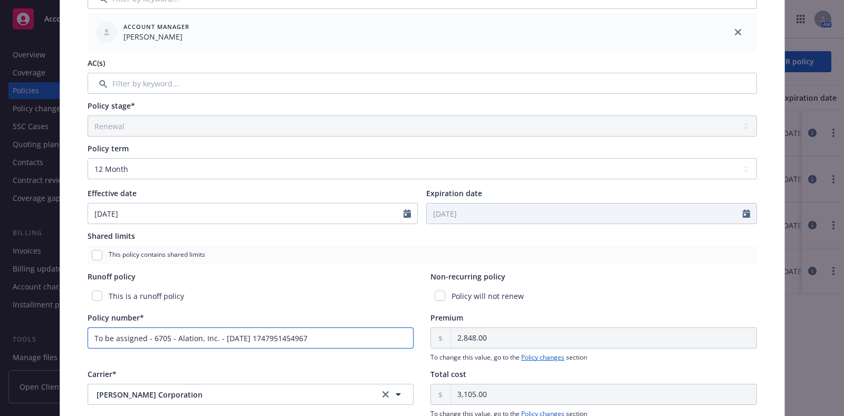
click at [279, 341] on input "To be assigned - 6705 - Alation, Inc. - 05/22/2025 1747951454967" at bounding box center [251, 337] width 326 height 21
paste input "D-25008960WWCI/2"
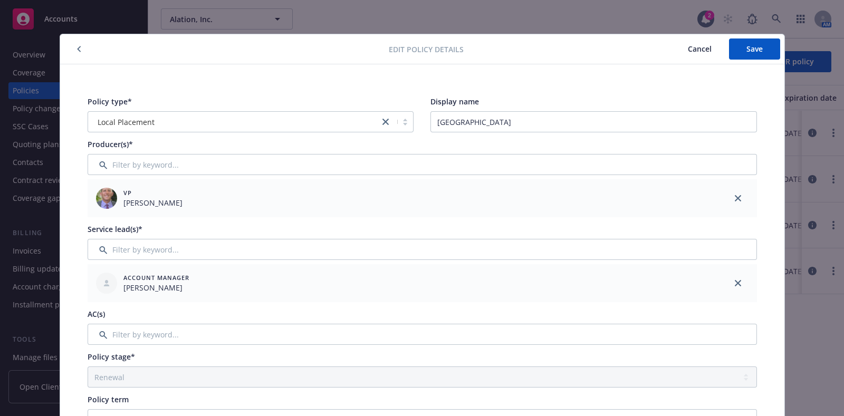
scroll to position [0, 0]
type input "D-25008960WWCI/2"
click at [739, 57] on button "Save" at bounding box center [754, 48] width 51 height 21
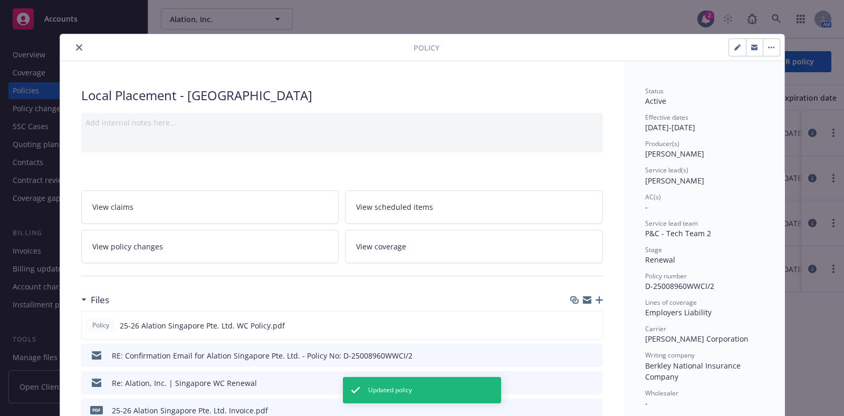
click at [76, 44] on icon "close" at bounding box center [79, 47] width 6 height 6
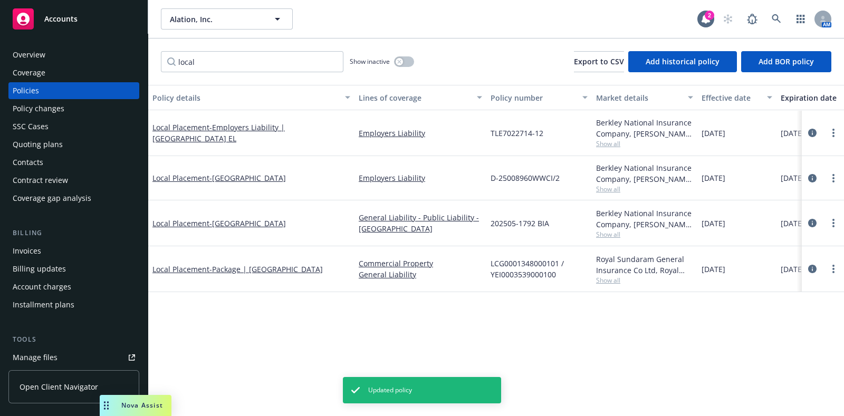
click at [597, 338] on div "Policy details Lines of coverage Policy number Market details Effective date Ex…" at bounding box center [496, 366] width 696 height 563
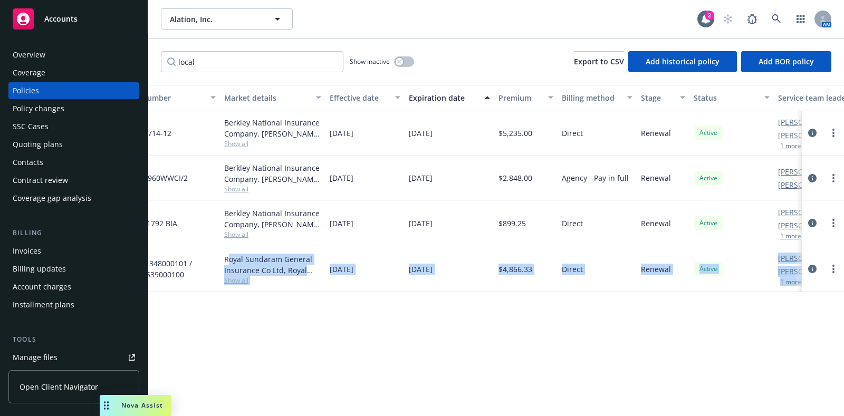
scroll to position [0, 459]
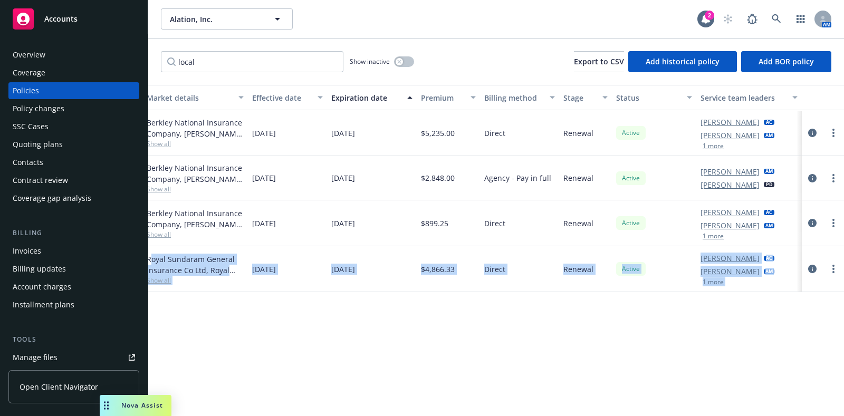
drag, startPoint x: 601, startPoint y: 253, endPoint x: 839, endPoint y: 268, distance: 238.8
click at [839, 268] on div "Alation, Inc. Alation, Inc. 2 AM local Show inactive Export to CSV Add historic…" at bounding box center [496, 208] width 696 height 416
click at [582, 352] on div "Policy details Lines of coverage Policy number Market details Effective date Ex…" at bounding box center [496, 366] width 696 height 563
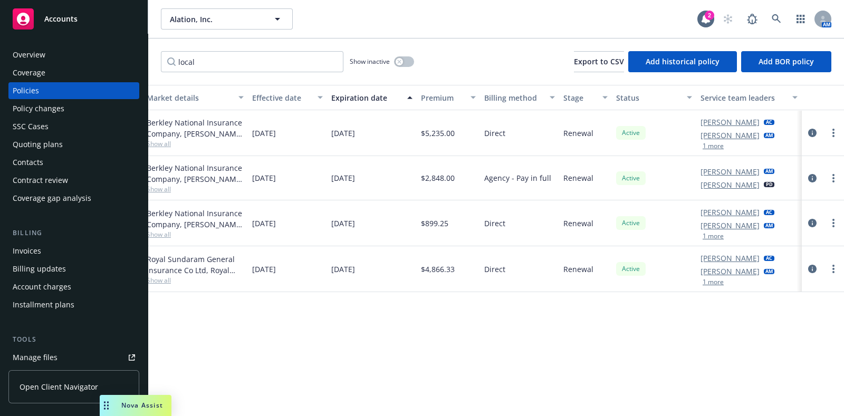
drag, startPoint x: 443, startPoint y: 178, endPoint x: 388, endPoint y: 179, distance: 55.4
click at [388, 179] on div "Local Placement - Singapore Employers Liability D-25008960WWCI/2 Berkley Nation…" at bounding box center [271, 178] width 1145 height 44
copy div "$2,848.00"
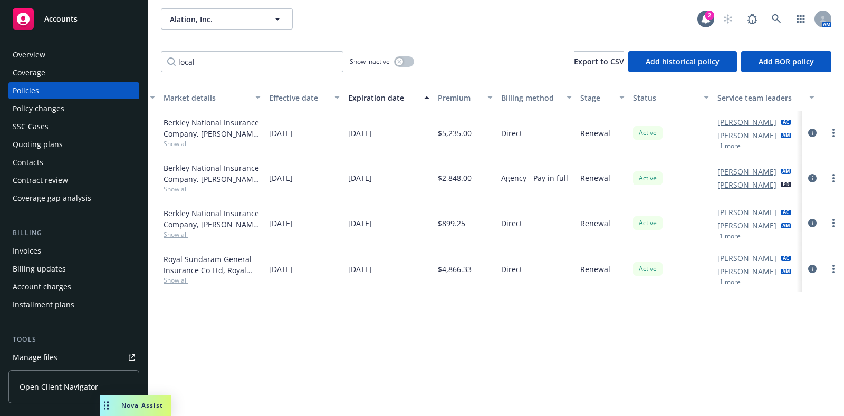
click at [441, 181] on span "$2,848.00" at bounding box center [455, 177] width 34 height 11
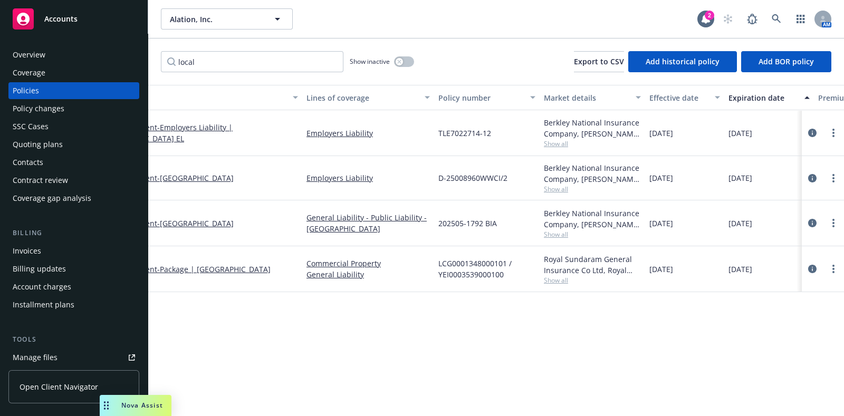
scroll to position [0, 0]
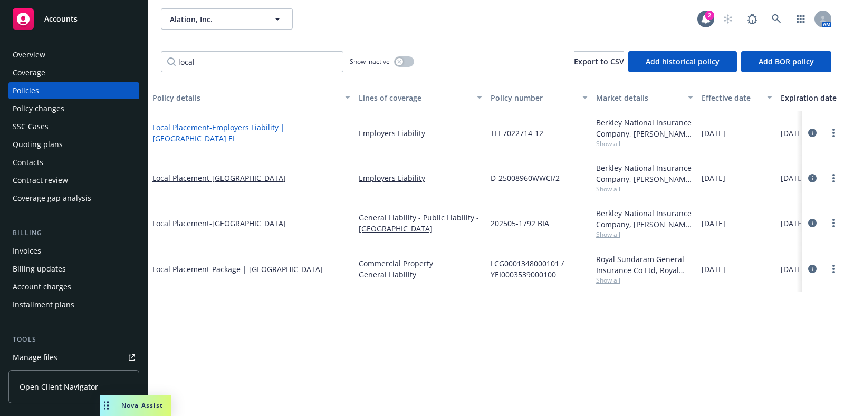
click at [233, 135] on span "- Employers Liability | UK EL" at bounding box center [218, 132] width 132 height 21
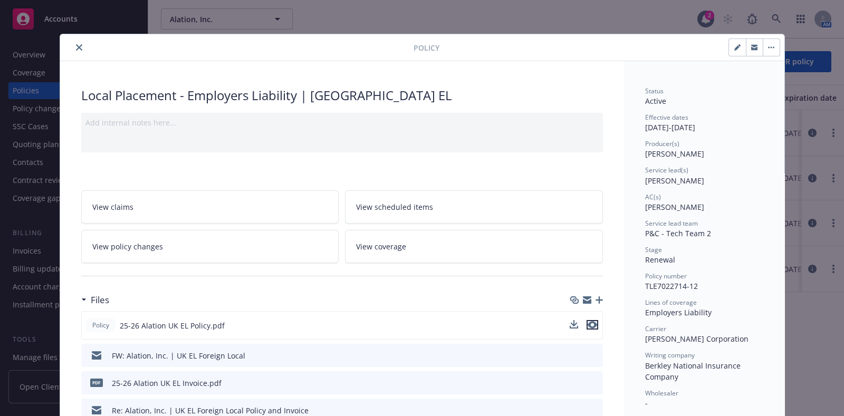
click at [587, 323] on icon "preview file" at bounding box center [591, 324] width 9 height 7
click at [76, 46] on icon "close" at bounding box center [79, 47] width 6 height 6
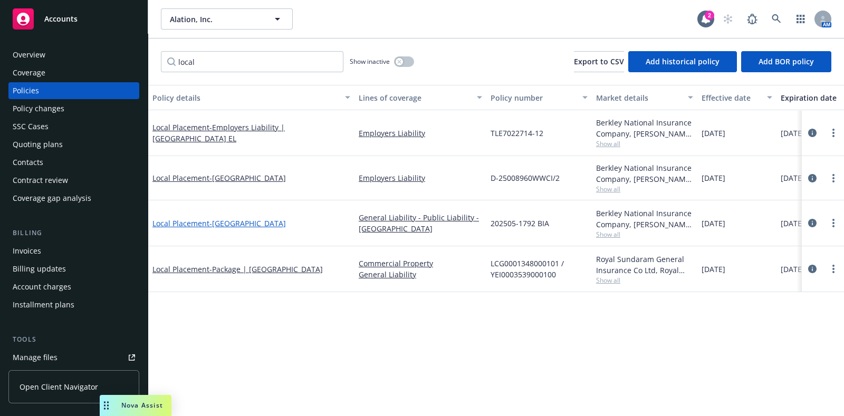
click at [229, 223] on span "- Australia" at bounding box center [247, 223] width 76 height 10
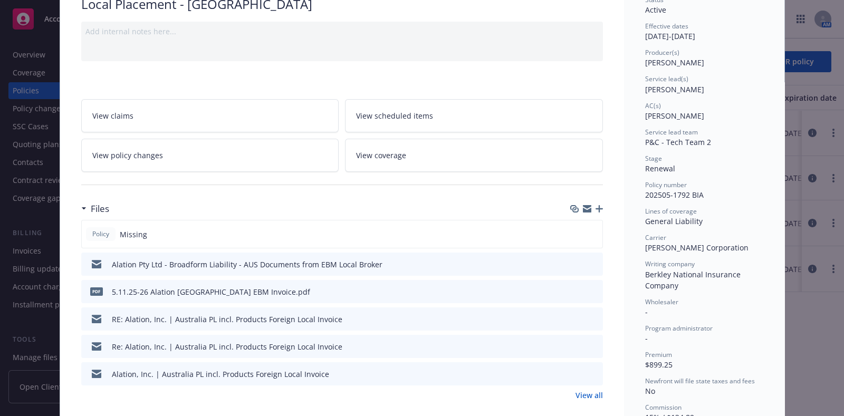
scroll to position [110, 0]
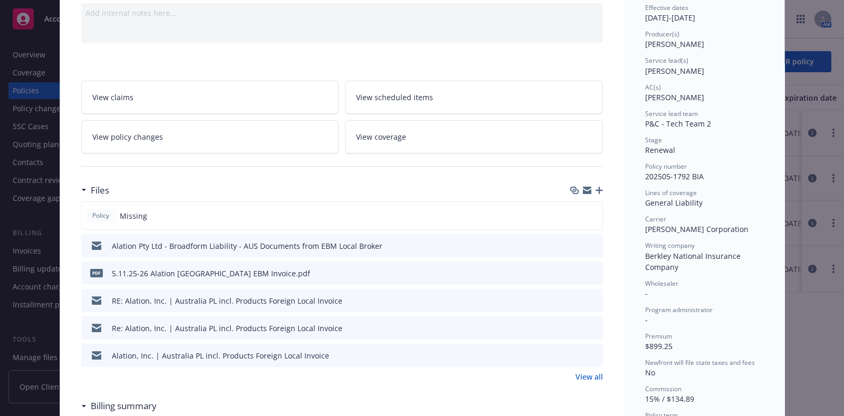
click at [588, 243] on icon "preview file" at bounding box center [592, 245] width 9 height 7
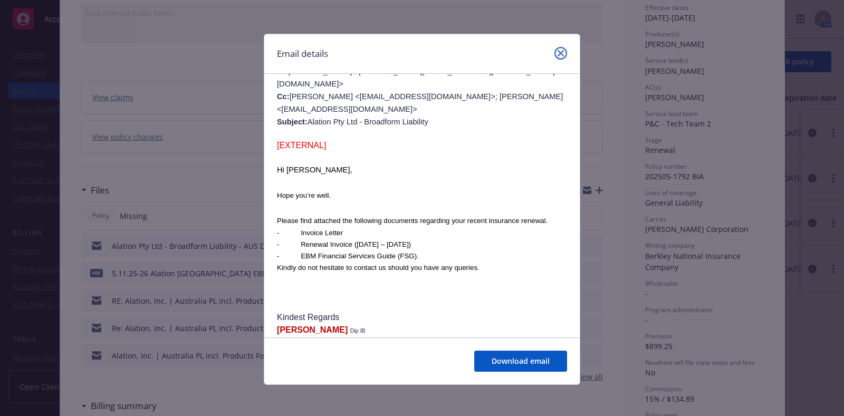
click at [557, 51] on icon "close" at bounding box center [560, 53] width 6 height 6
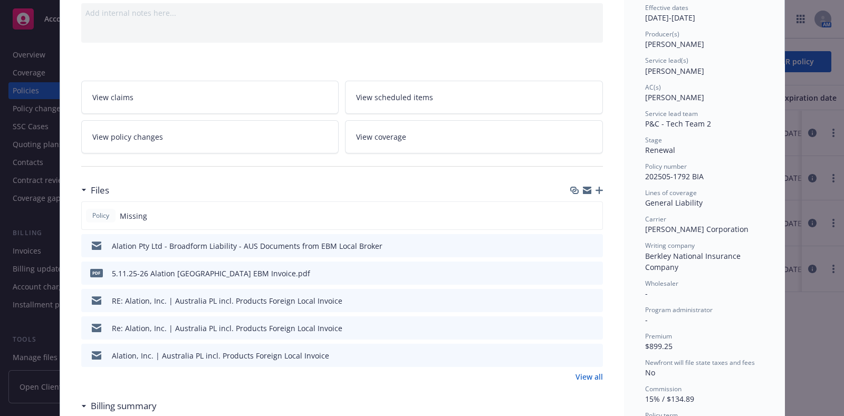
click at [593, 272] on div "pdf 5.11.25-26 Alation Australia EBM Invoice.pdf" at bounding box center [341, 273] width 521 height 23
click at [588, 271] on icon "preview file" at bounding box center [592, 272] width 9 height 7
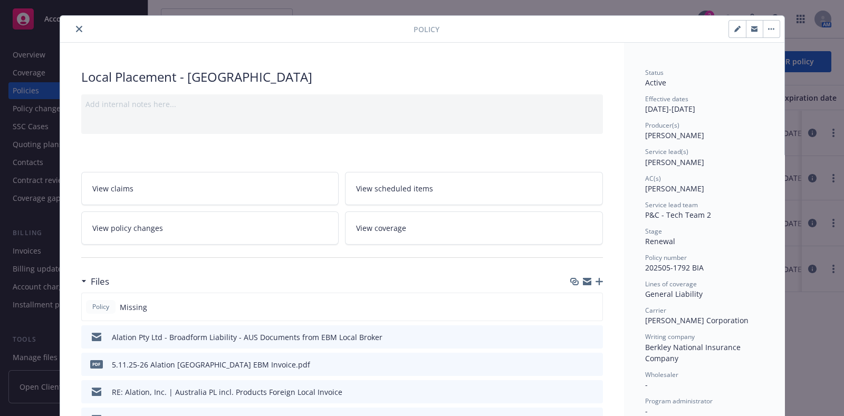
scroll to position [0, 0]
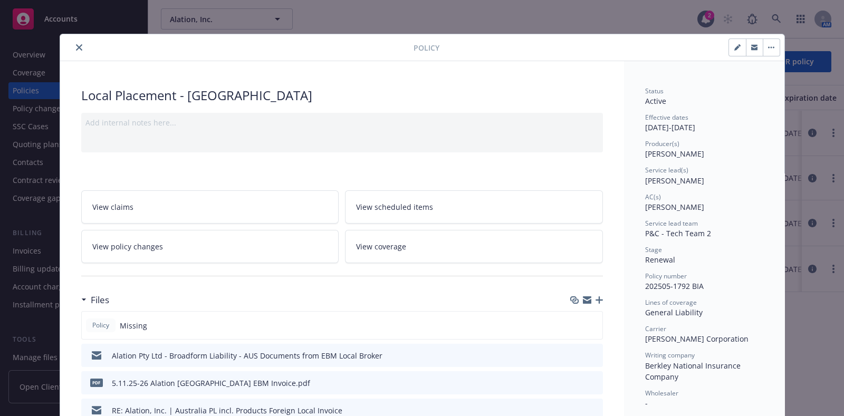
click at [76, 45] on icon "close" at bounding box center [79, 47] width 6 height 6
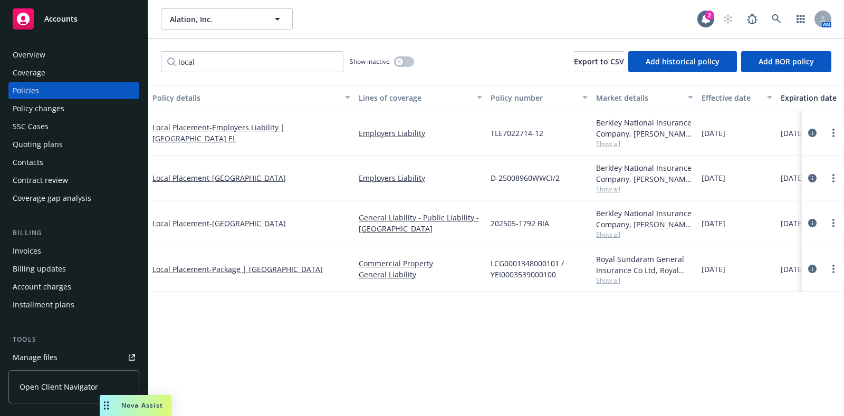
click at [66, 58] on div "Overview" at bounding box center [74, 54] width 122 height 17
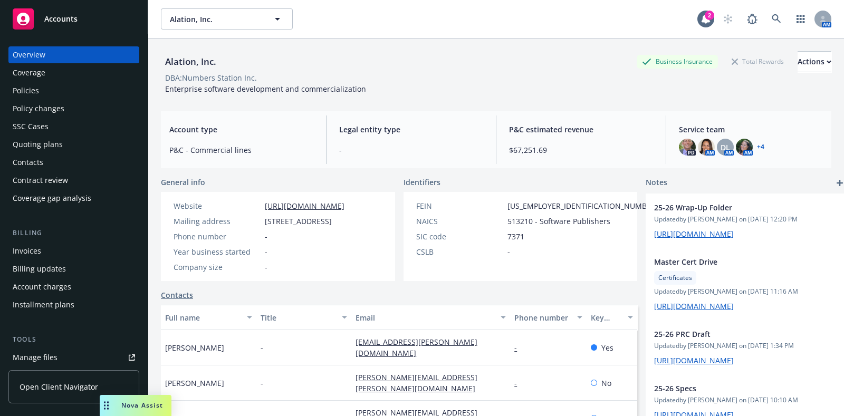
click at [757, 144] on link "+ 4" at bounding box center [760, 147] width 7 height 6
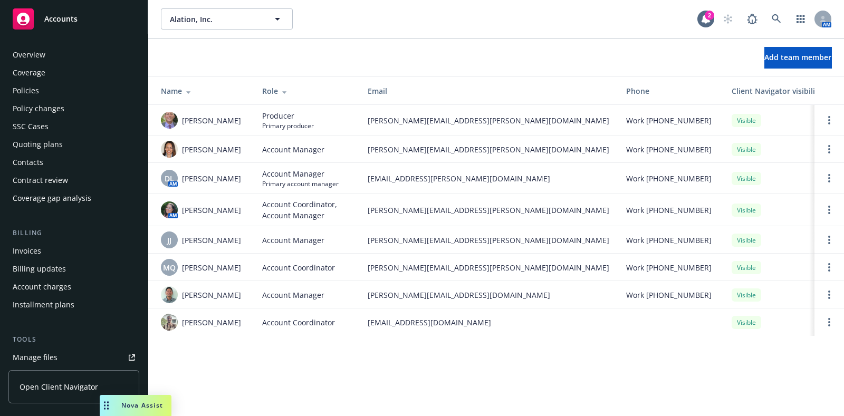
click at [63, 144] on div "Quoting plans" at bounding box center [74, 144] width 122 height 17
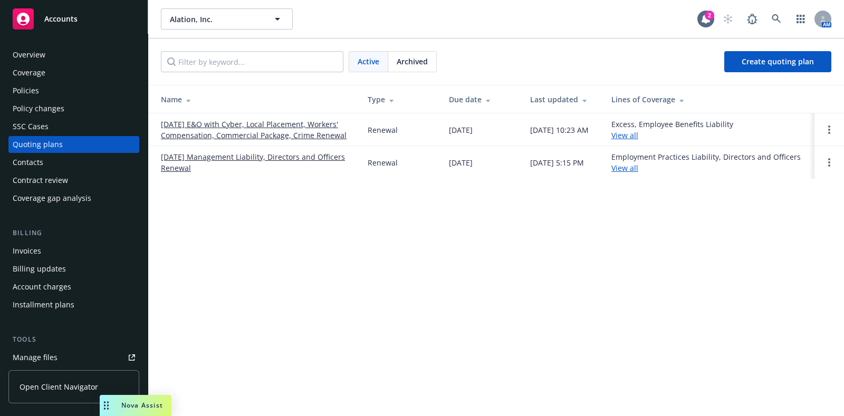
click at [65, 91] on div "Policies" at bounding box center [74, 90] width 122 height 17
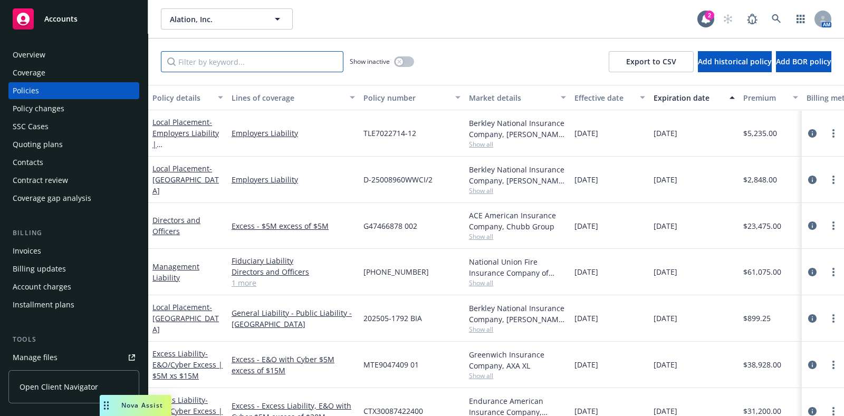
click at [191, 59] on input "Filter by keyword..." at bounding box center [252, 61] width 182 height 21
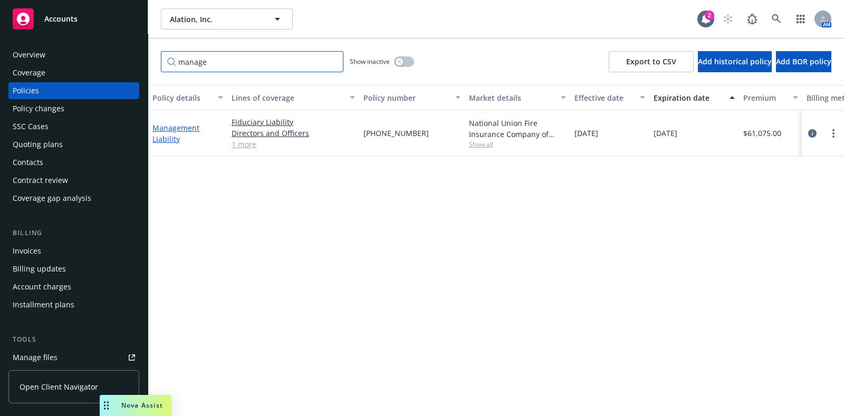
type input "manage"
click at [159, 138] on link "Management Liability" at bounding box center [175, 133] width 47 height 21
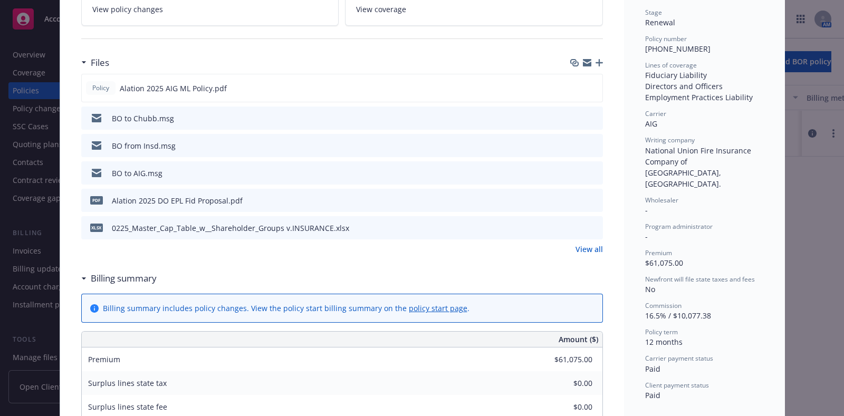
scroll to position [219, 0]
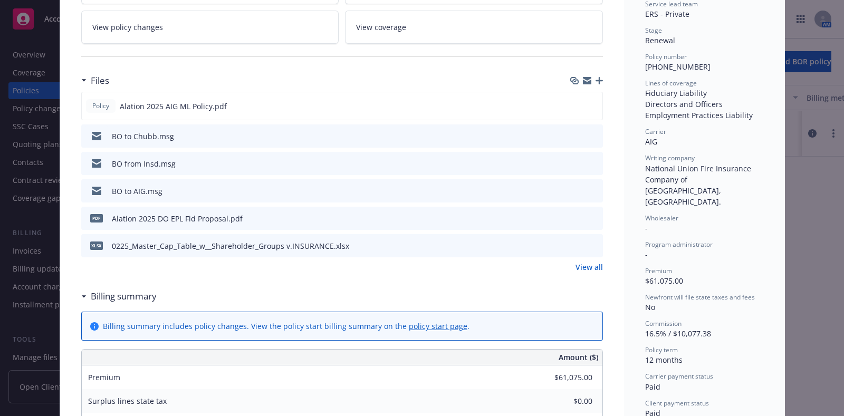
click at [588, 218] on icon "preview file" at bounding box center [592, 217] width 9 height 7
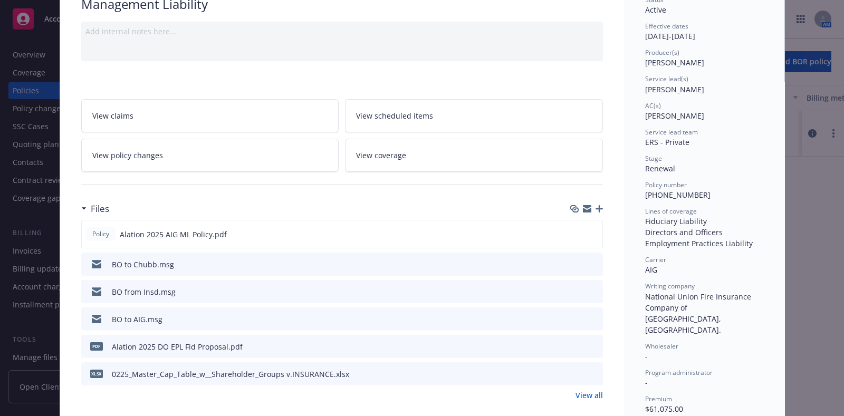
scroll to position [110, 0]
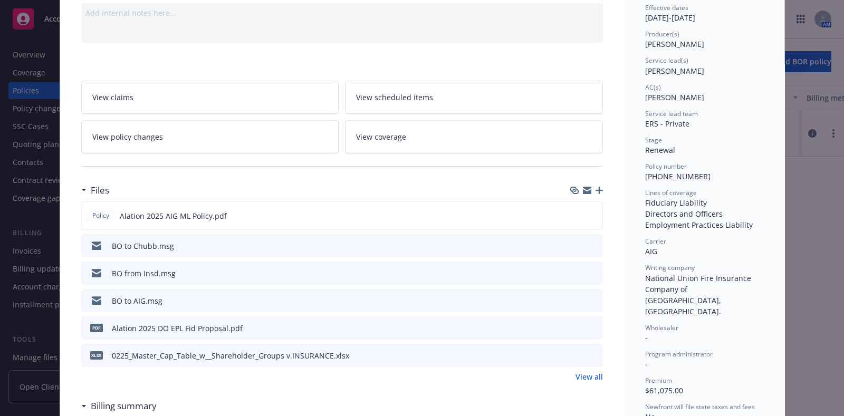
click at [590, 242] on icon "preview file" at bounding box center [592, 245] width 9 height 7
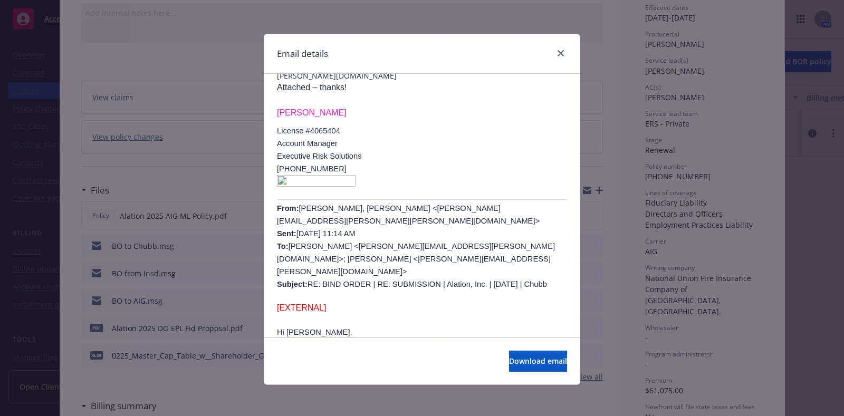
scroll to position [219, 0]
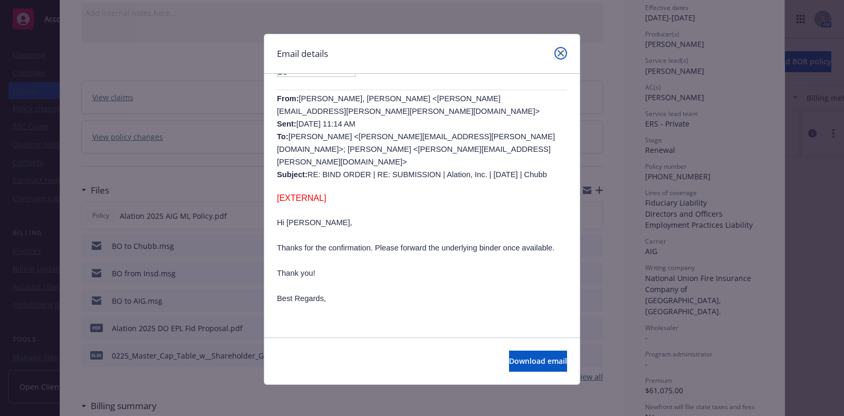
click at [555, 48] on link "close" at bounding box center [560, 53] width 13 height 13
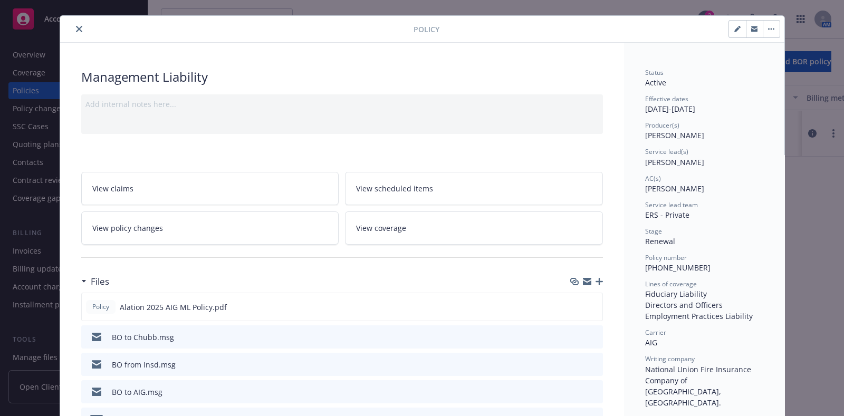
scroll to position [0, 0]
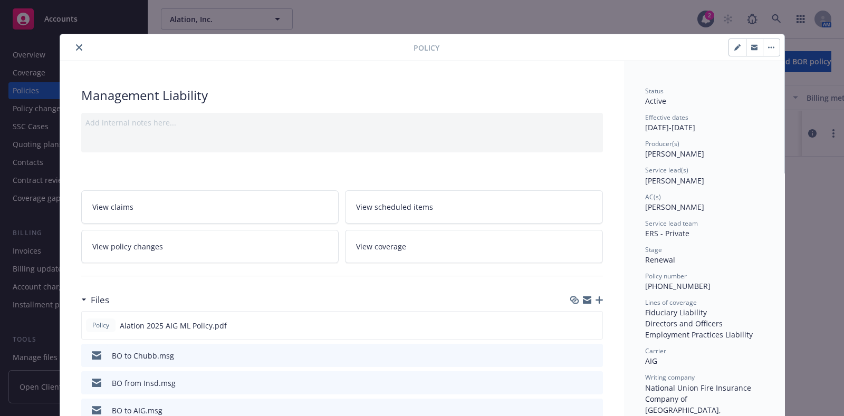
click at [73, 36] on div "Policy" at bounding box center [422, 47] width 724 height 27
click at [74, 43] on button "close" at bounding box center [79, 47] width 13 height 13
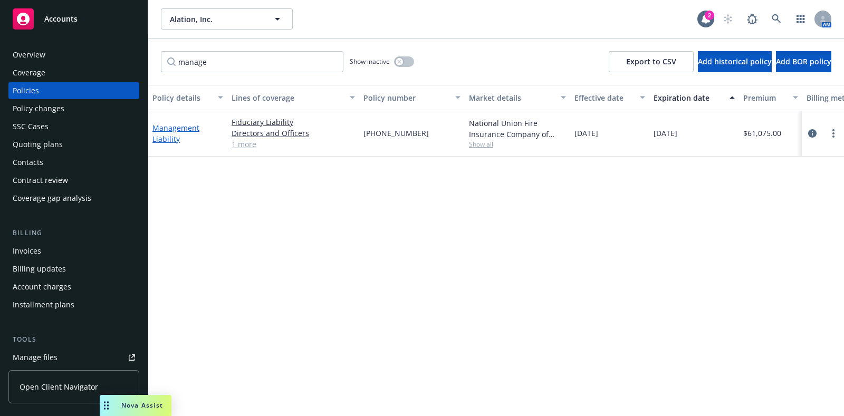
click at [171, 125] on link "Management Liability" at bounding box center [175, 133] width 47 height 21
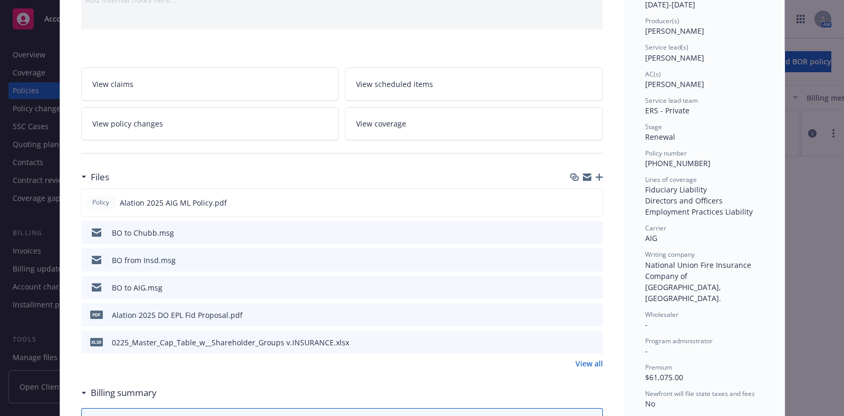
scroll to position [141, 0]
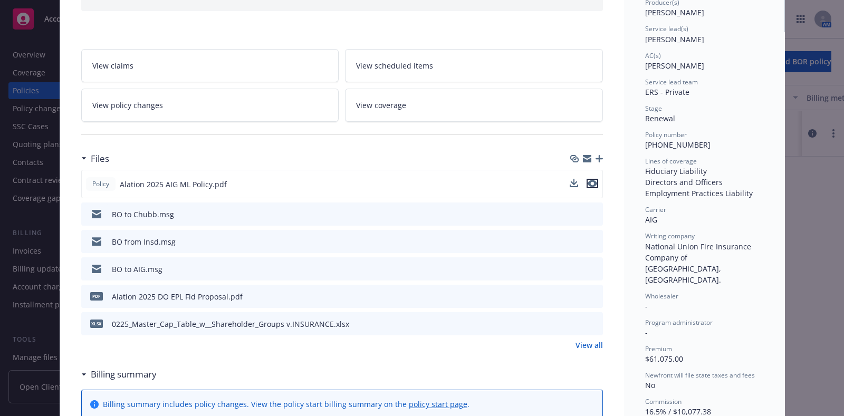
click at [587, 180] on icon "preview file" at bounding box center [591, 183] width 9 height 7
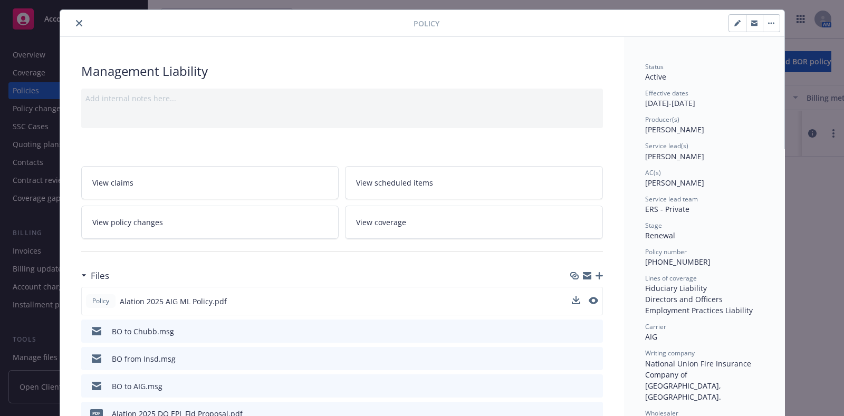
scroll to position [0, 0]
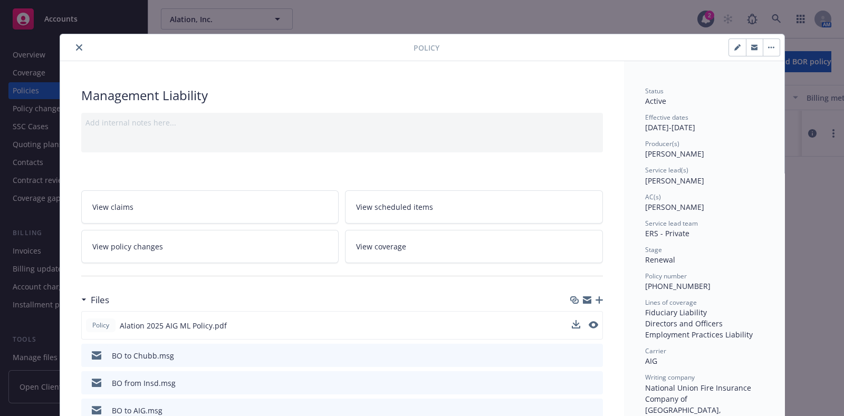
click at [76, 49] on icon "close" at bounding box center [79, 47] width 6 height 6
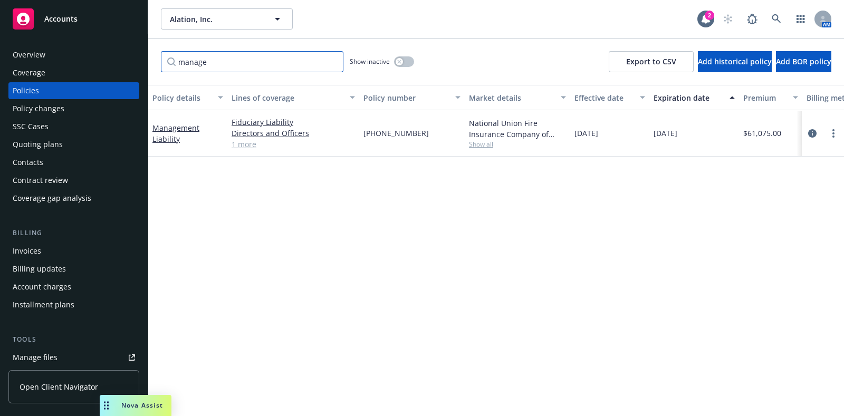
click at [329, 62] on input "manage" at bounding box center [252, 61] width 182 height 21
click at [333, 61] on input "manage" at bounding box center [252, 61] width 182 height 21
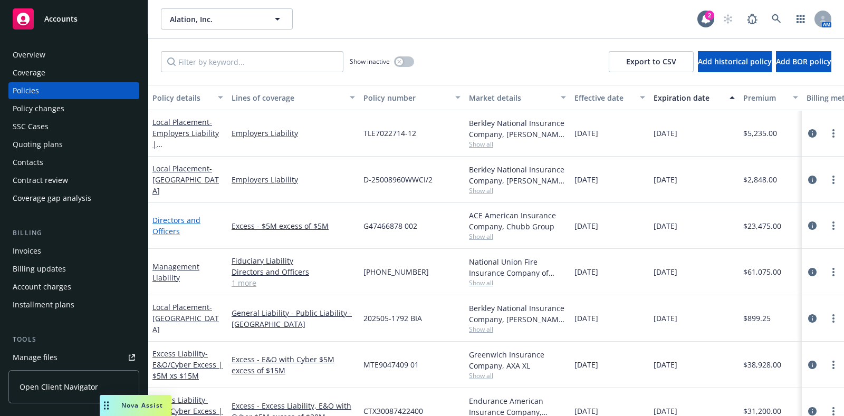
click at [186, 215] on link "Directors and Officers" at bounding box center [176, 225] width 48 height 21
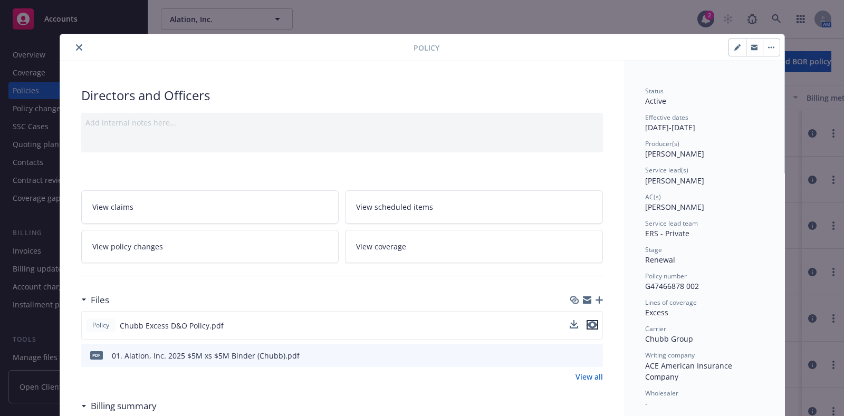
click at [587, 324] on icon "preview file" at bounding box center [591, 324] width 9 height 7
click at [729, 51] on button "button" at bounding box center [737, 47] width 17 height 17
select select "RENEWAL"
select select "12"
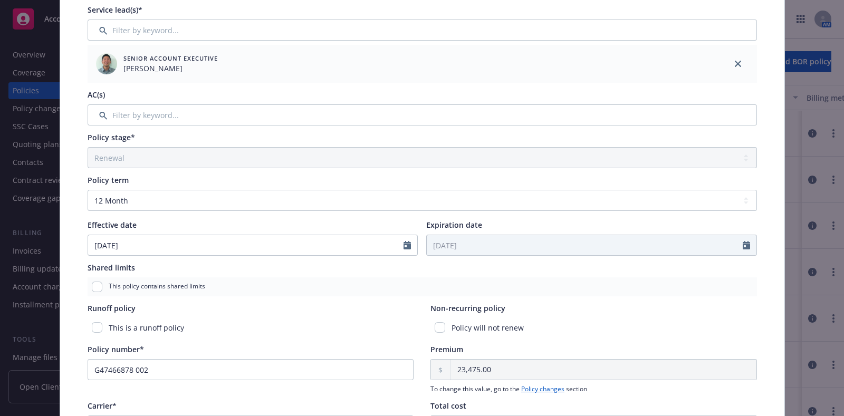
scroll to position [330, 0]
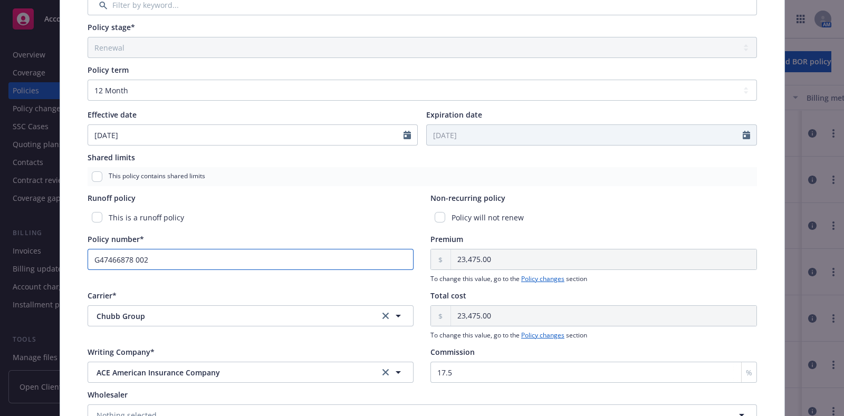
click at [197, 260] on input "G47466878 002" at bounding box center [251, 259] width 326 height 21
paste input "DOX"
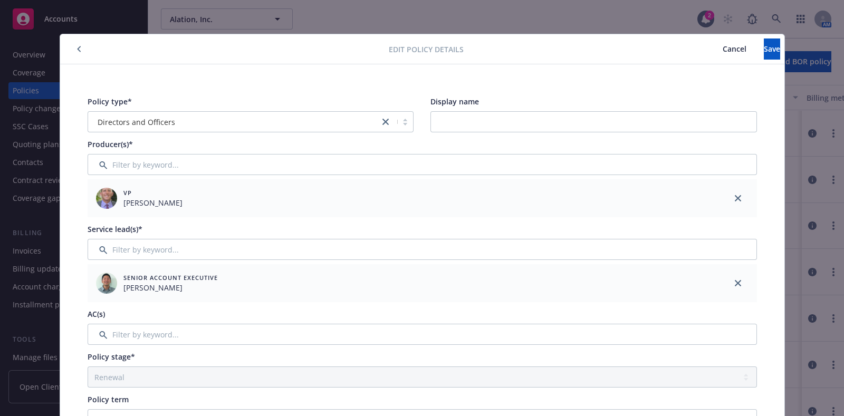
type input "DOX G47466878 002"
click at [764, 46] on button "Save" at bounding box center [772, 48] width 16 height 21
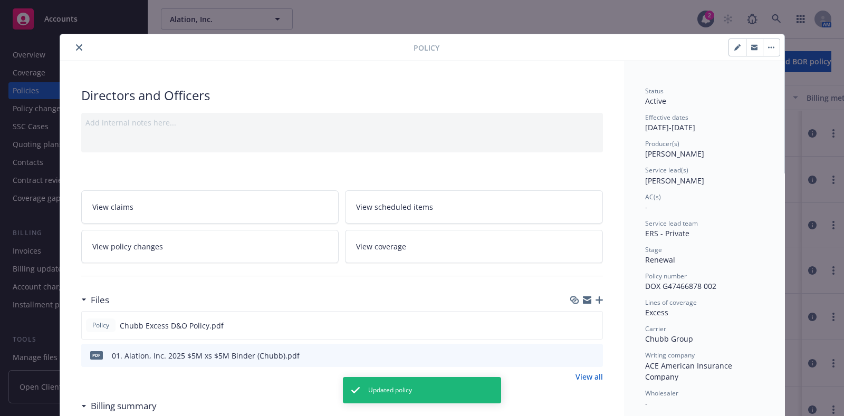
click at [76, 49] on icon "close" at bounding box center [79, 47] width 6 height 6
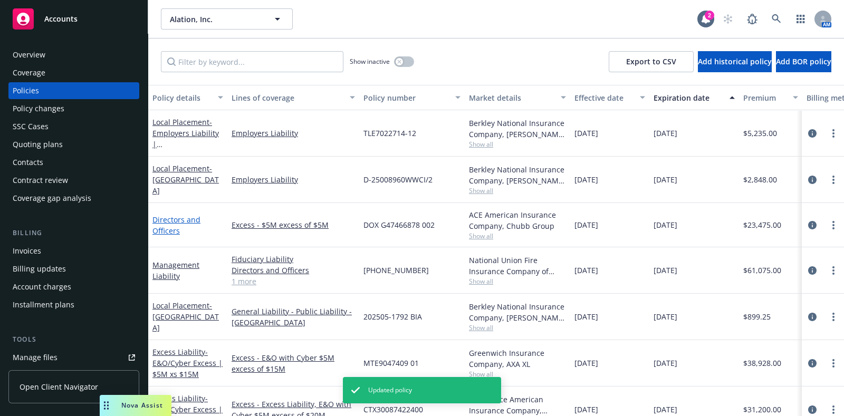
click at [177, 215] on link "Directors and Officers" at bounding box center [176, 225] width 48 height 21
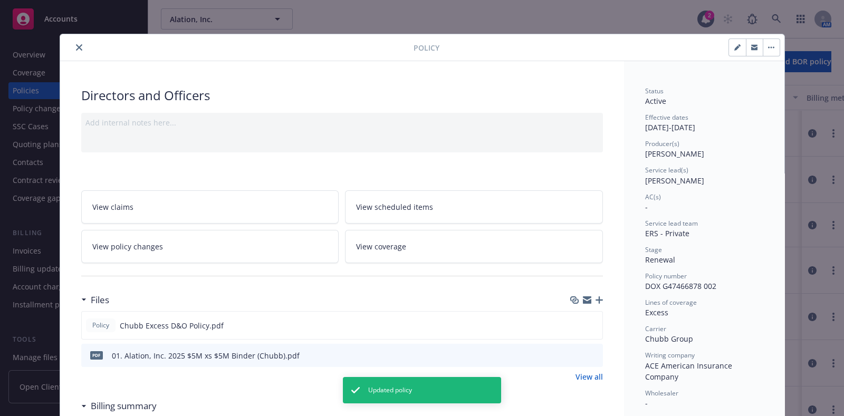
scroll to position [31, 0]
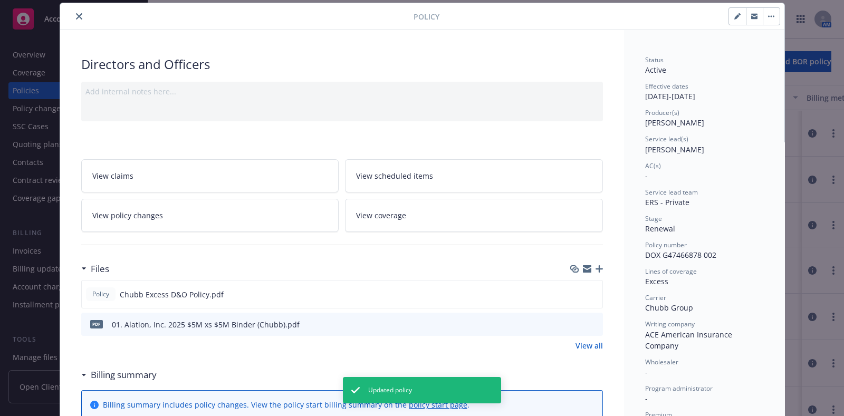
click at [594, 323] on div "pdf 01. Alation, Inc. 2025 $5M xs $5M Binder (Chubb).pdf" at bounding box center [341, 324] width 521 height 23
click at [593, 323] on div "pdf 01. Alation, Inc. 2025 $5M xs $5M Binder (Chubb).pdf" at bounding box center [341, 324] width 521 height 23
click at [593, 323] on button "preview file" at bounding box center [593, 323] width 12 height 9
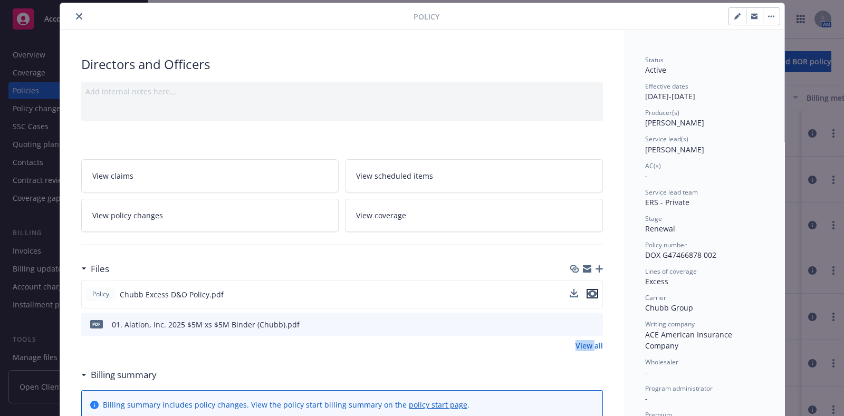
click at [588, 291] on icon "preview file" at bounding box center [591, 293] width 9 height 7
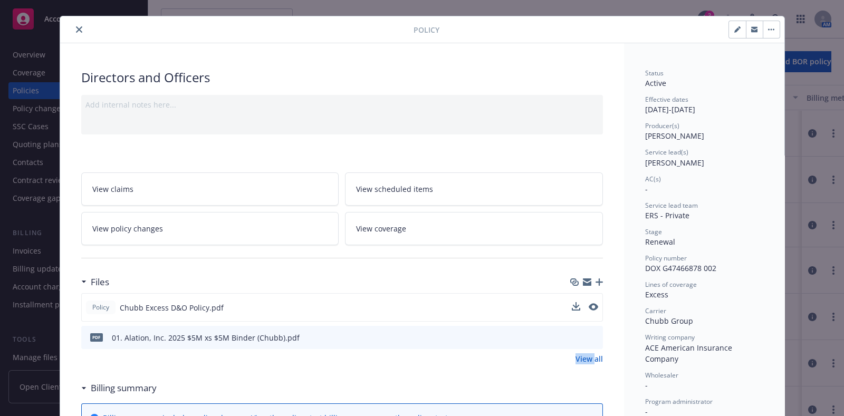
scroll to position [0, 0]
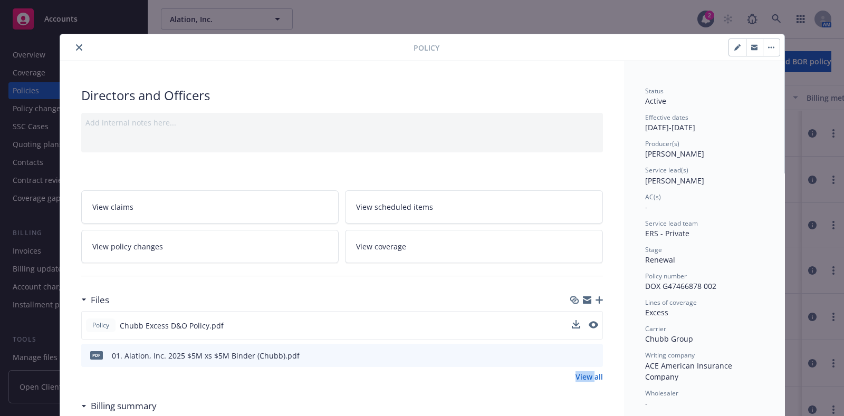
click at [734, 50] on icon "button" at bounding box center [737, 47] width 6 height 6
select select "RENEWAL"
select select "12"
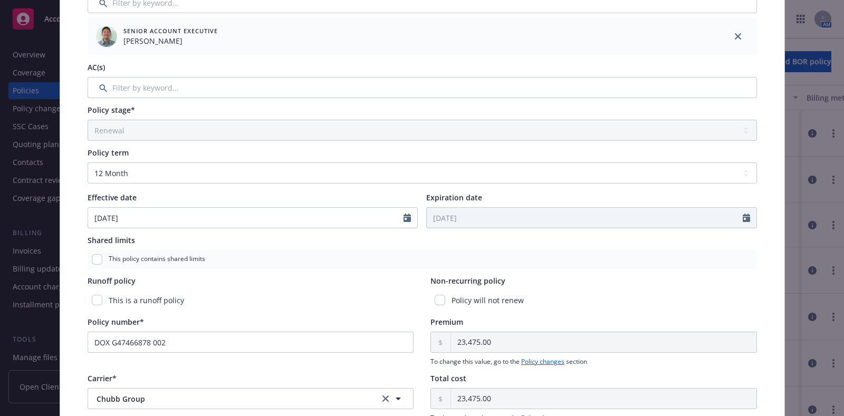
scroll to position [330, 0]
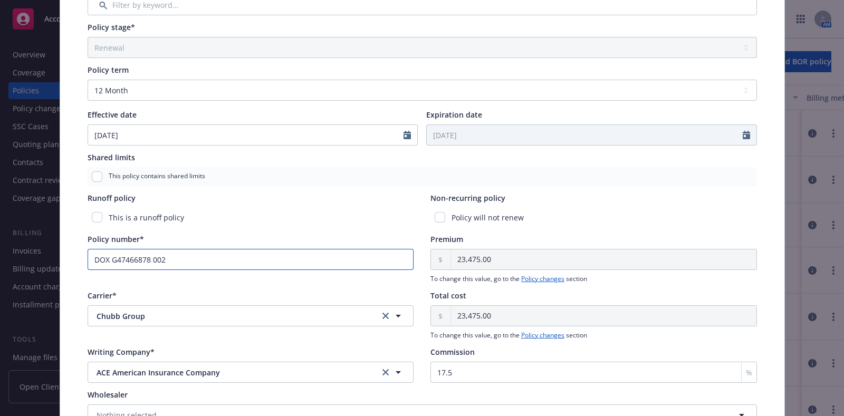
drag, startPoint x: 108, startPoint y: 256, endPoint x: 70, endPoint y: 257, distance: 38.0
click at [70, 257] on div "Policy type* Directors and Officers Display name Producer(s)* VP Brian Marblest…" at bounding box center [422, 117] width 724 height 765
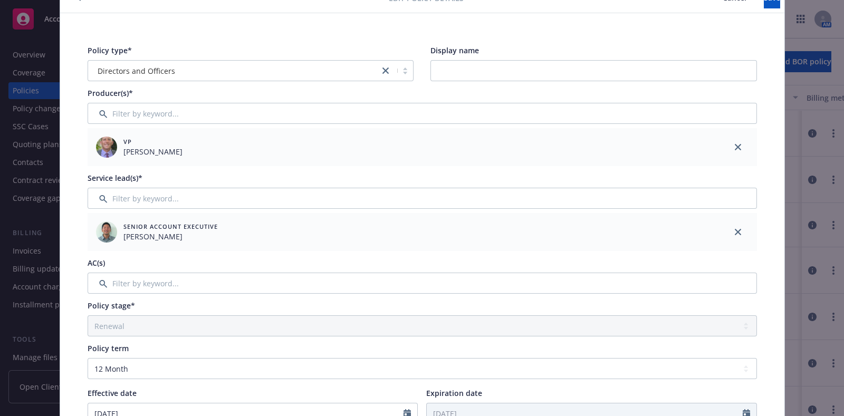
scroll to position [0, 0]
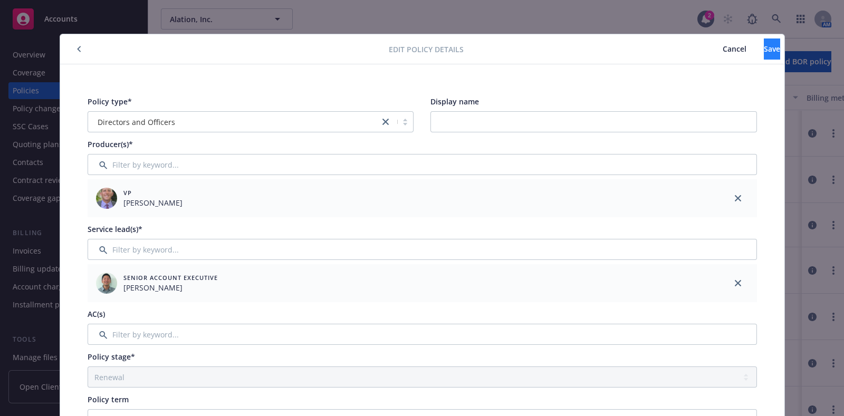
type input "G47466878 002"
click at [764, 52] on button "Save" at bounding box center [772, 48] width 16 height 21
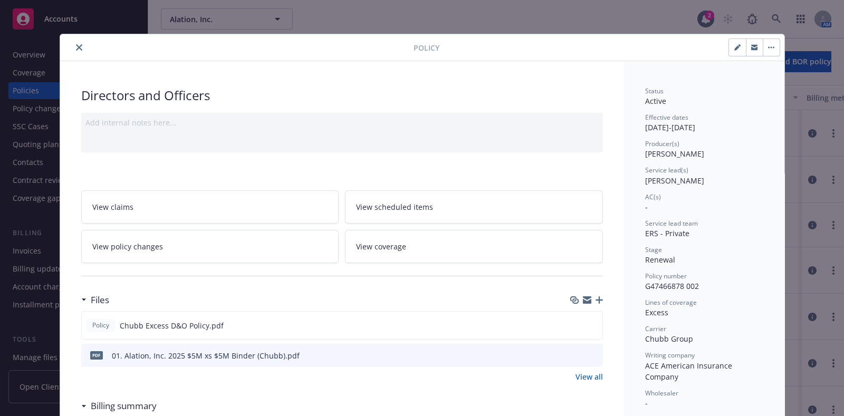
click at [69, 42] on div at bounding box center [238, 47] width 349 height 13
click at [76, 46] on icon "close" at bounding box center [79, 47] width 6 height 6
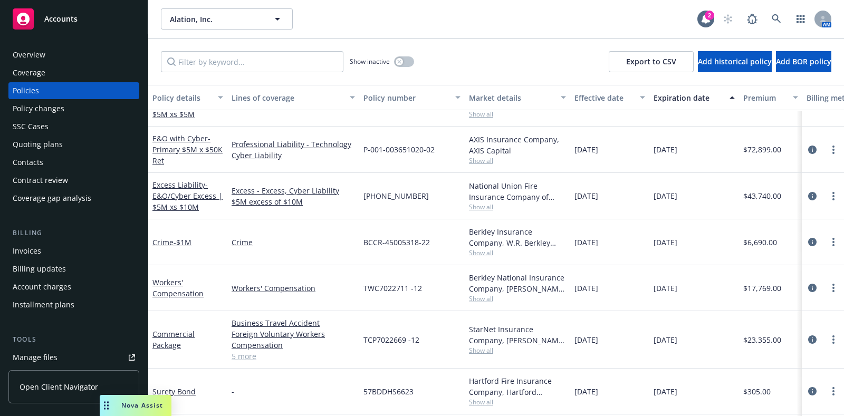
scroll to position [379, 0]
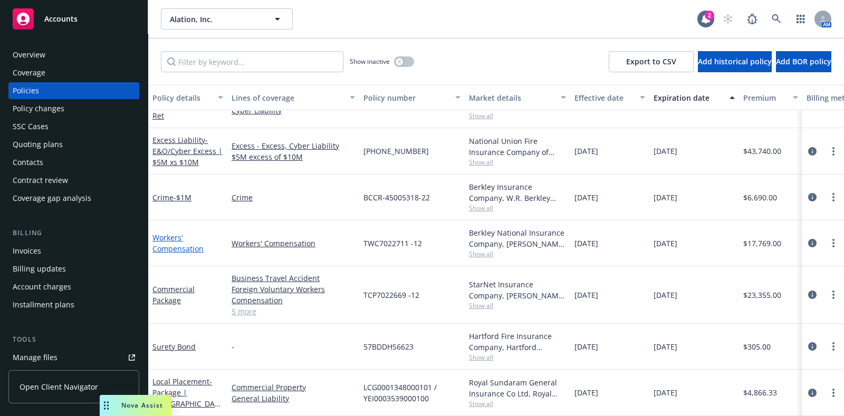
click at [169, 233] on link "Workers' Compensation" at bounding box center [177, 243] width 51 height 21
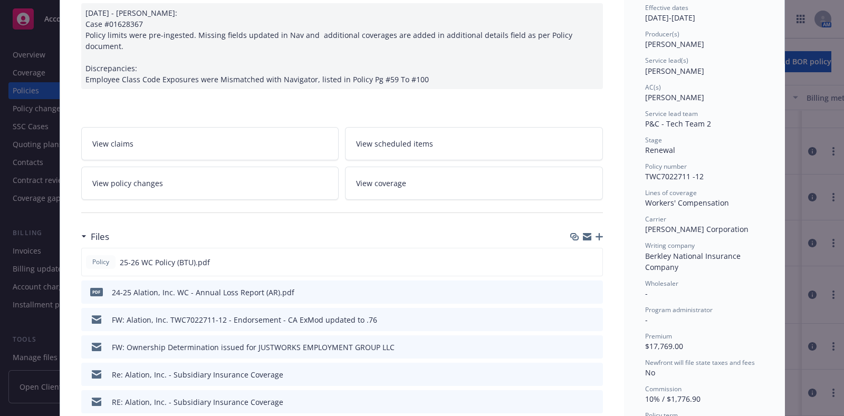
scroll to position [219, 0]
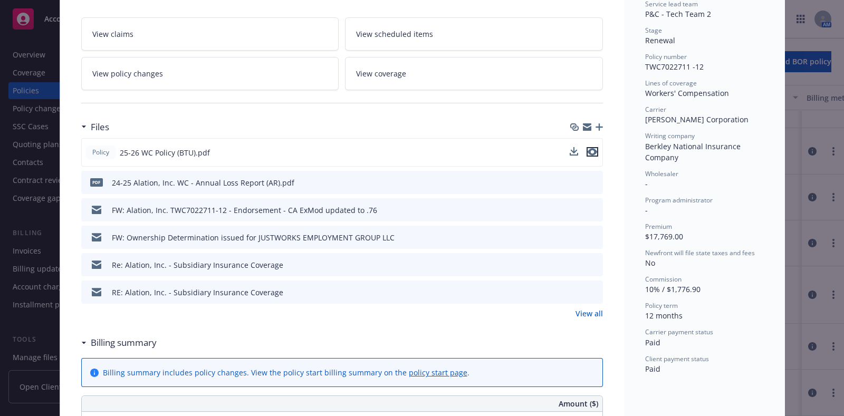
click at [591, 148] on icon "preview file" at bounding box center [591, 151] width 9 height 7
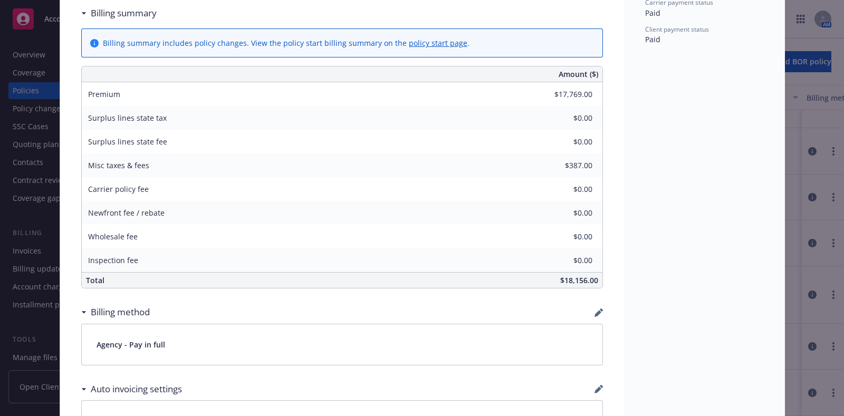
scroll to position [0, 0]
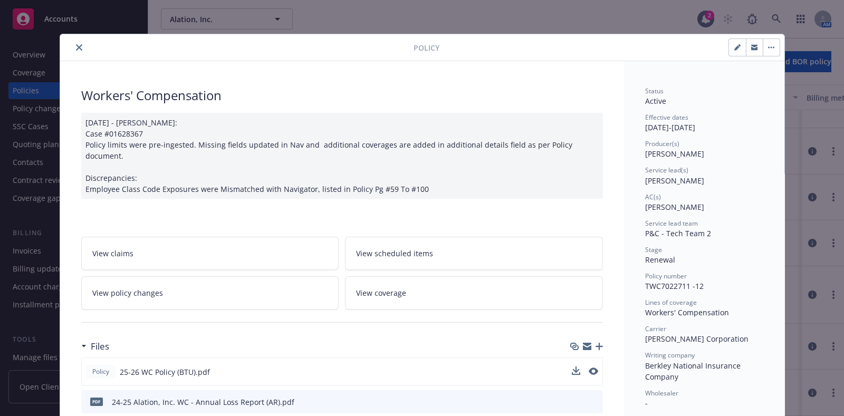
click at [76, 44] on icon "close" at bounding box center [79, 47] width 6 height 6
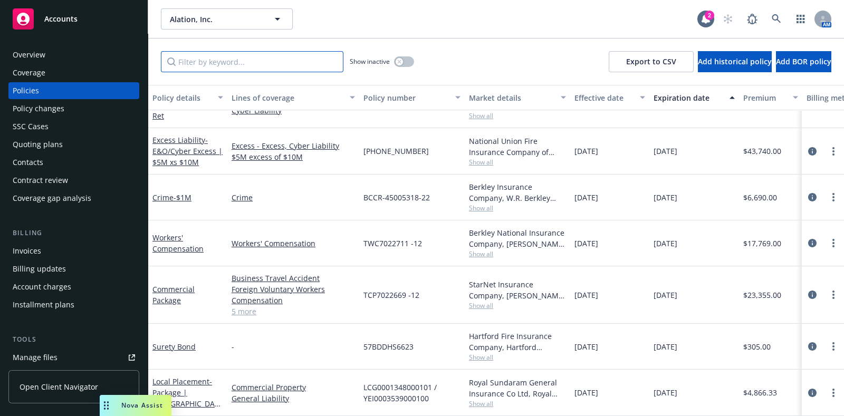
click at [245, 63] on input "Filter by keyword..." at bounding box center [252, 61] width 182 height 21
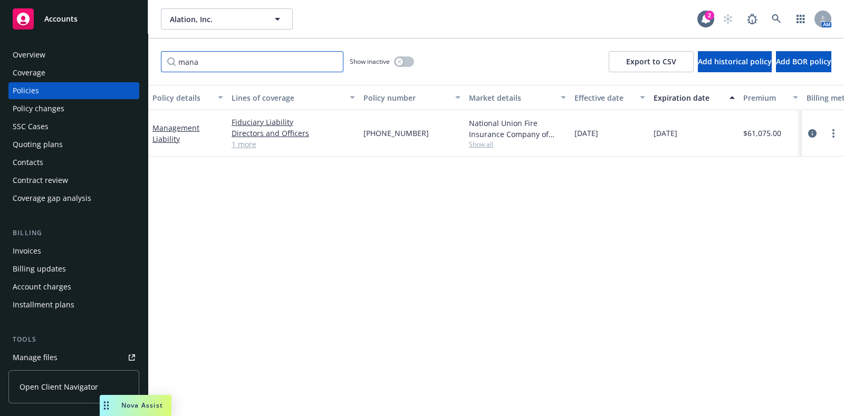
type input "mana"
click at [82, 49] on div "Overview" at bounding box center [74, 54] width 122 height 17
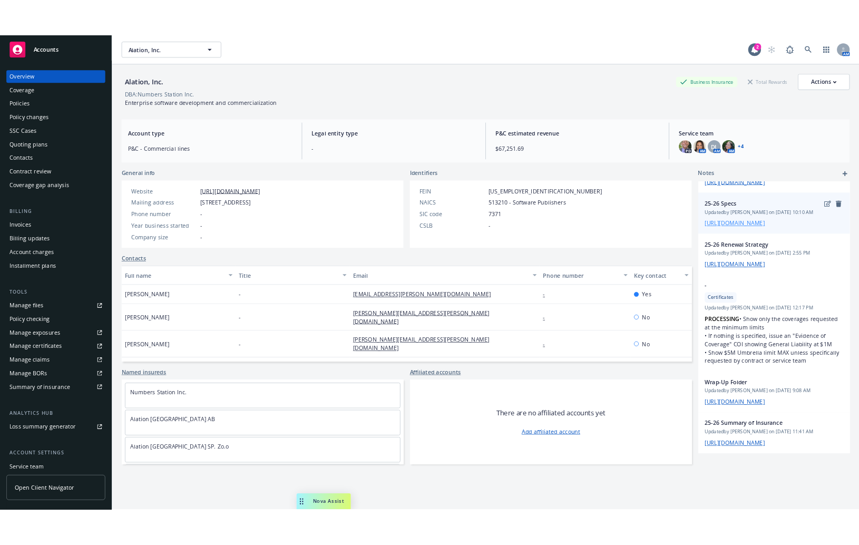
scroll to position [332, 0]
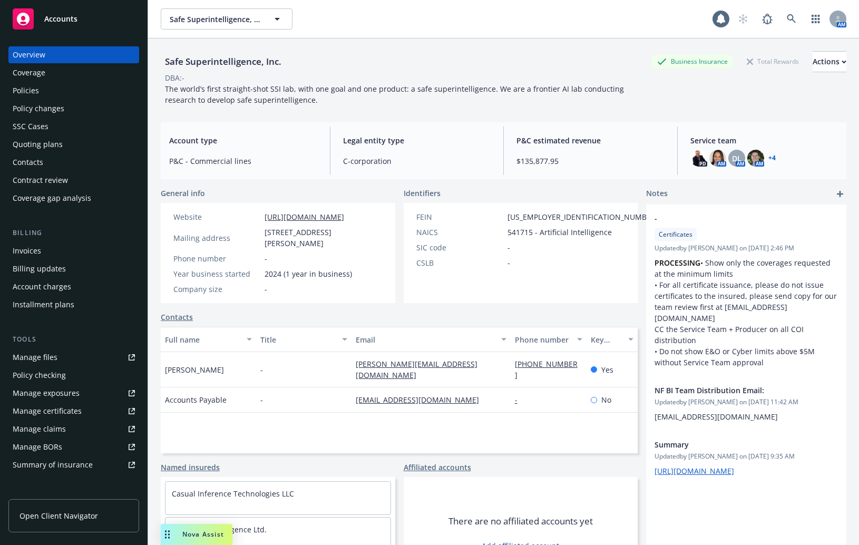
click at [73, 96] on div "Policies" at bounding box center [74, 90] width 122 height 17
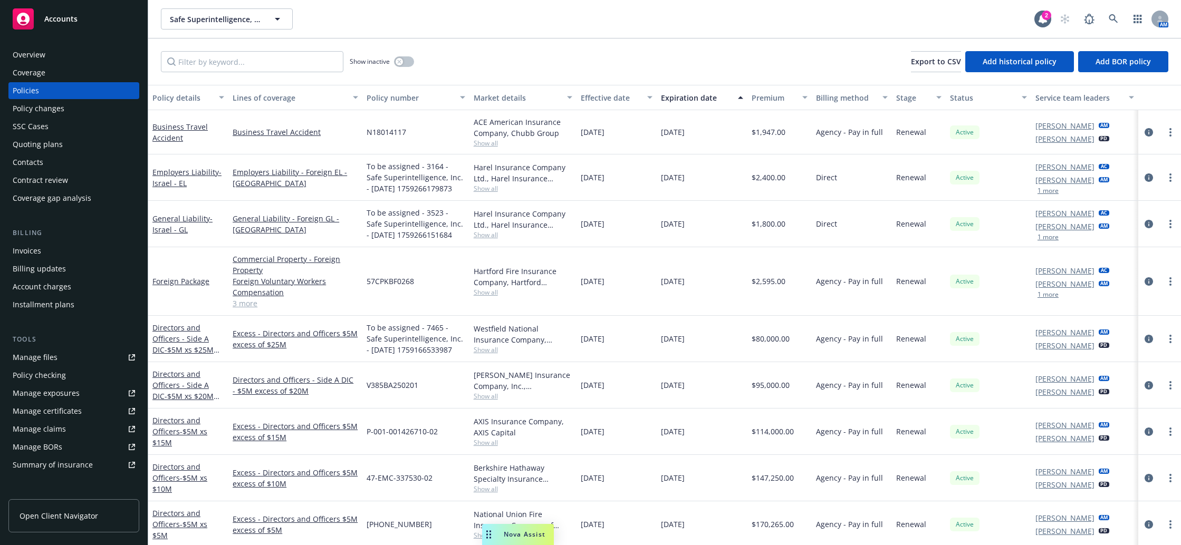
drag, startPoint x: 229, startPoint y: 101, endPoint x: 246, endPoint y: 96, distance: 17.0
click at [246, 96] on button "Lines of coverage" at bounding box center [295, 97] width 134 height 25
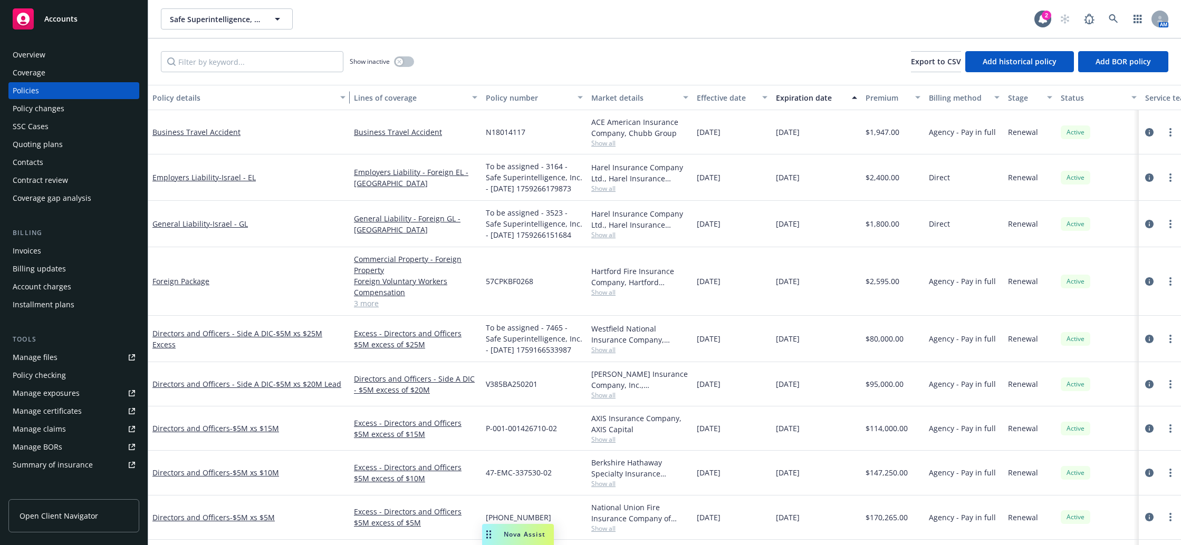
drag, startPoint x: 226, startPoint y: 99, endPoint x: 348, endPoint y: 95, distance: 122.4
click at [347, 95] on div "button" at bounding box center [344, 97] width 5 height 24
click at [218, 129] on link "Business Travel Accident" at bounding box center [196, 132] width 88 height 10
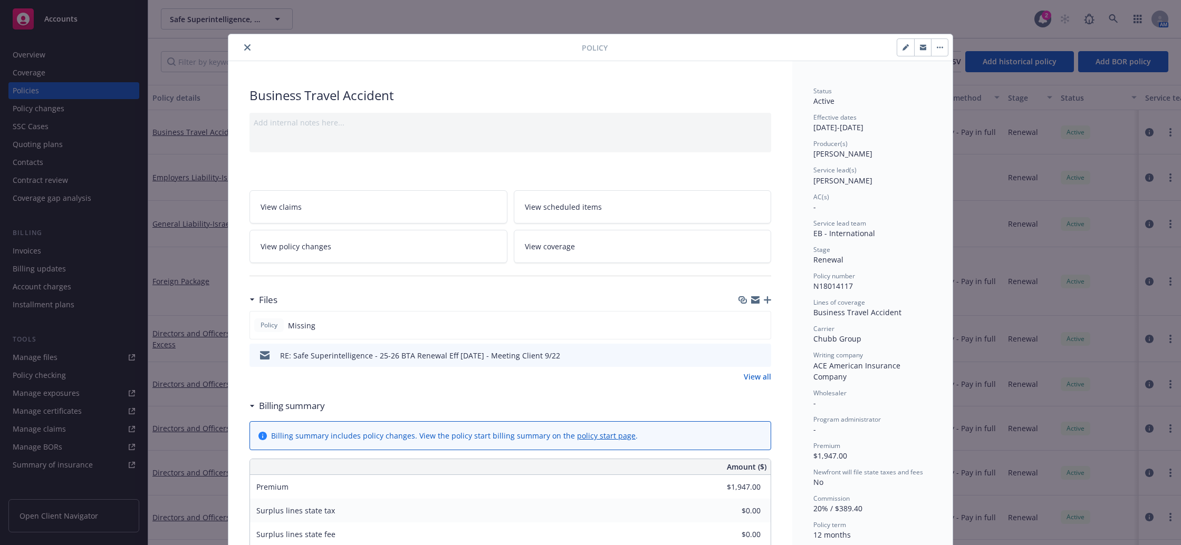
click at [764, 301] on icon "button" at bounding box center [767, 299] width 7 height 7
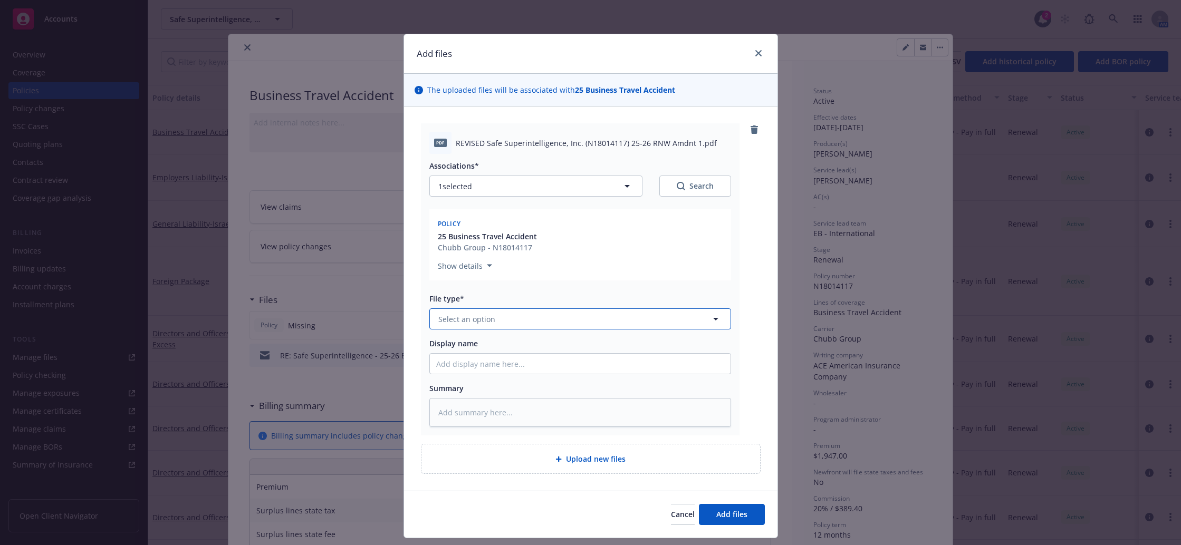
click at [488, 311] on button "Select an option" at bounding box center [580, 318] width 302 height 21
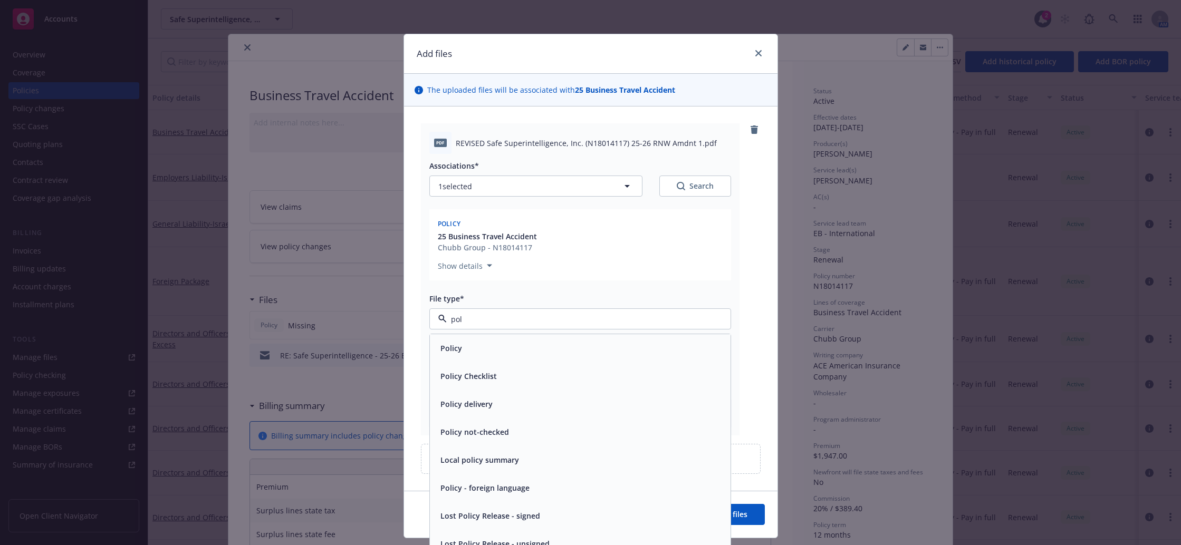
type input "poli"
click at [474, 343] on div "Policy" at bounding box center [580, 348] width 288 height 15
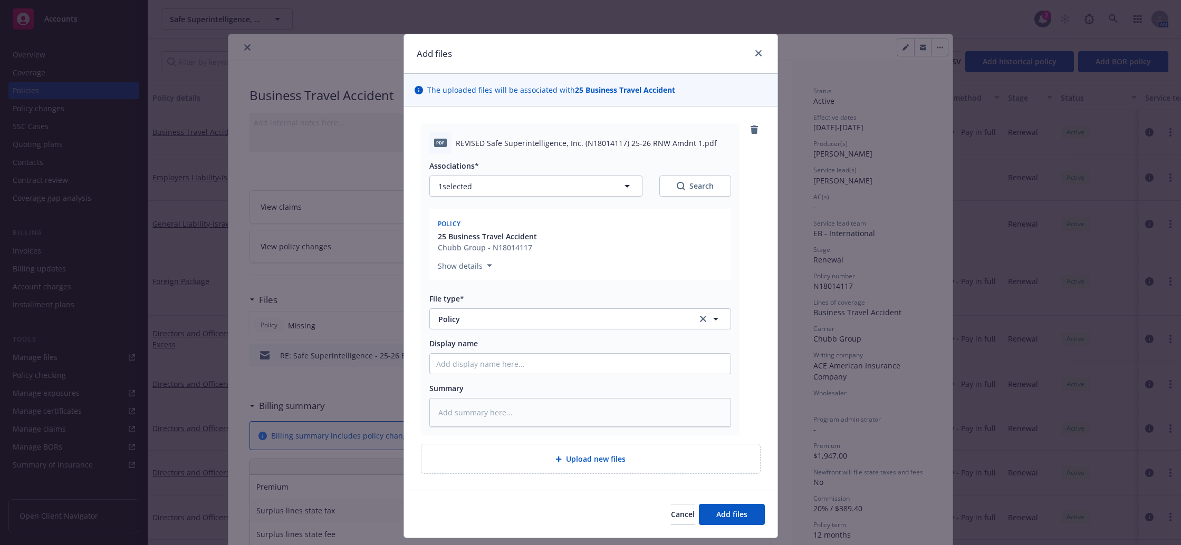
type textarea "x"
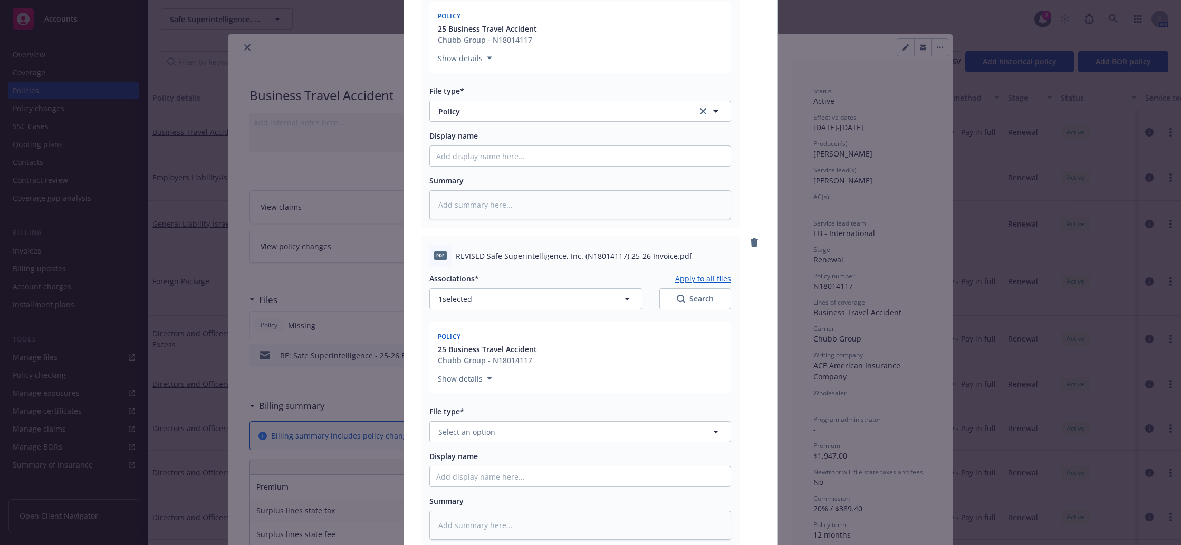
scroll to position [220, 0]
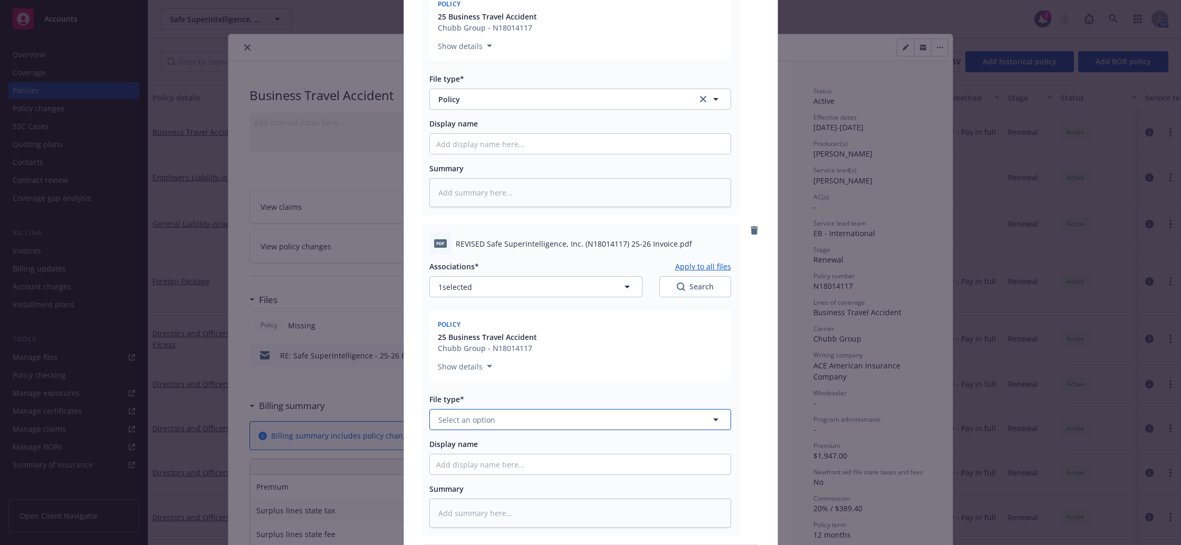
click at [506, 421] on button "Select an option" at bounding box center [580, 419] width 302 height 21
type input "invoi"
click at [509, 439] on div "Invoice - Newfront" at bounding box center [580, 449] width 301 height 28
type textarea "x"
click at [503, 413] on button "Invoice - Newfront" at bounding box center [580, 419] width 302 height 21
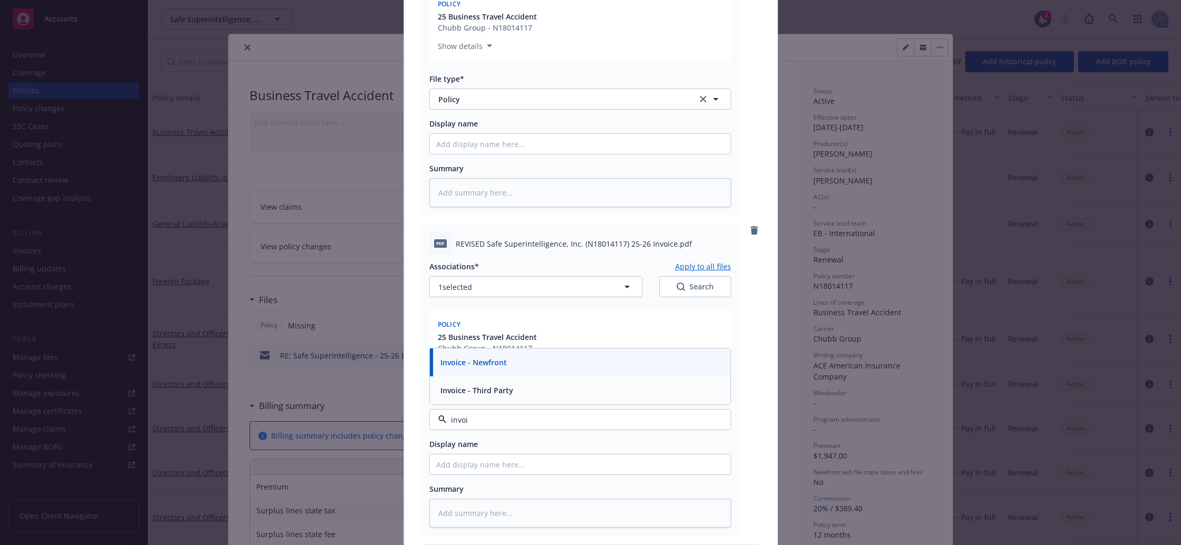
type input "invoic"
click at [505, 400] on div "Invoice - Third Party" at bounding box center [580, 390] width 301 height 28
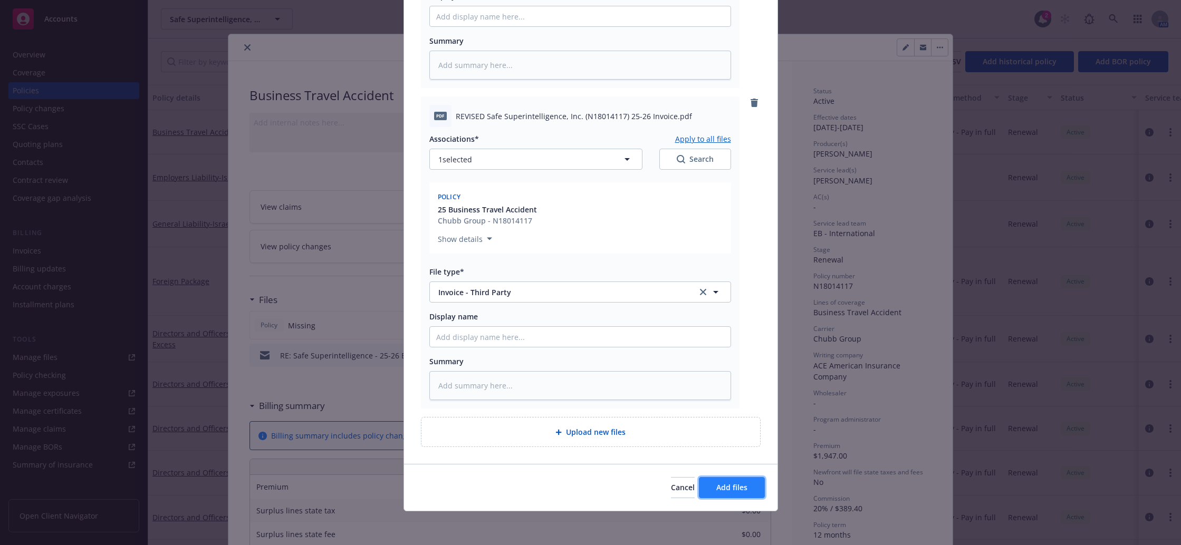
click at [741, 480] on button "Add files" at bounding box center [732, 487] width 66 height 21
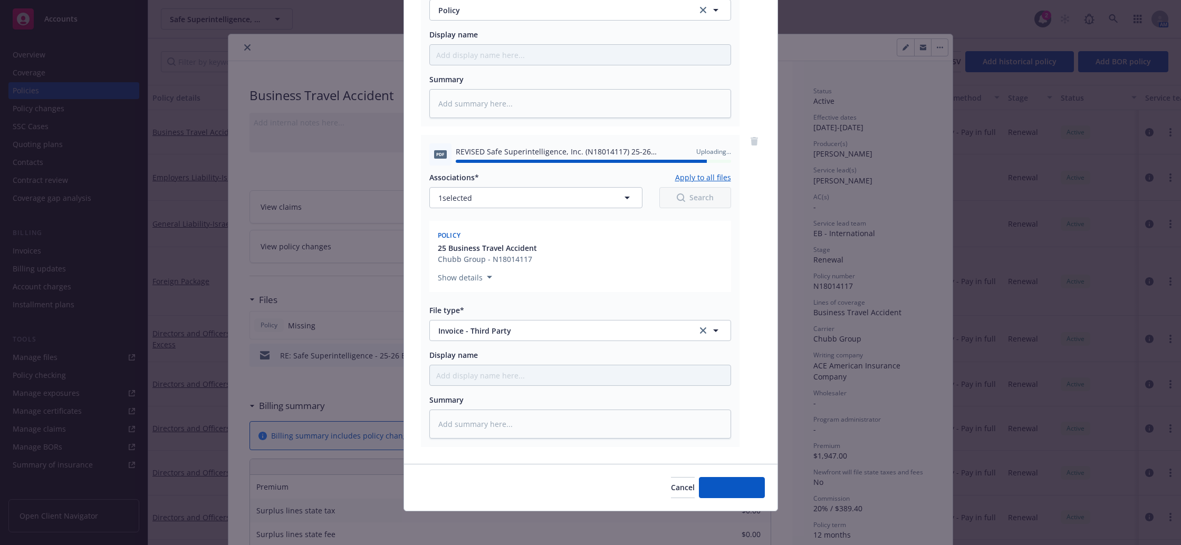
type textarea "x"
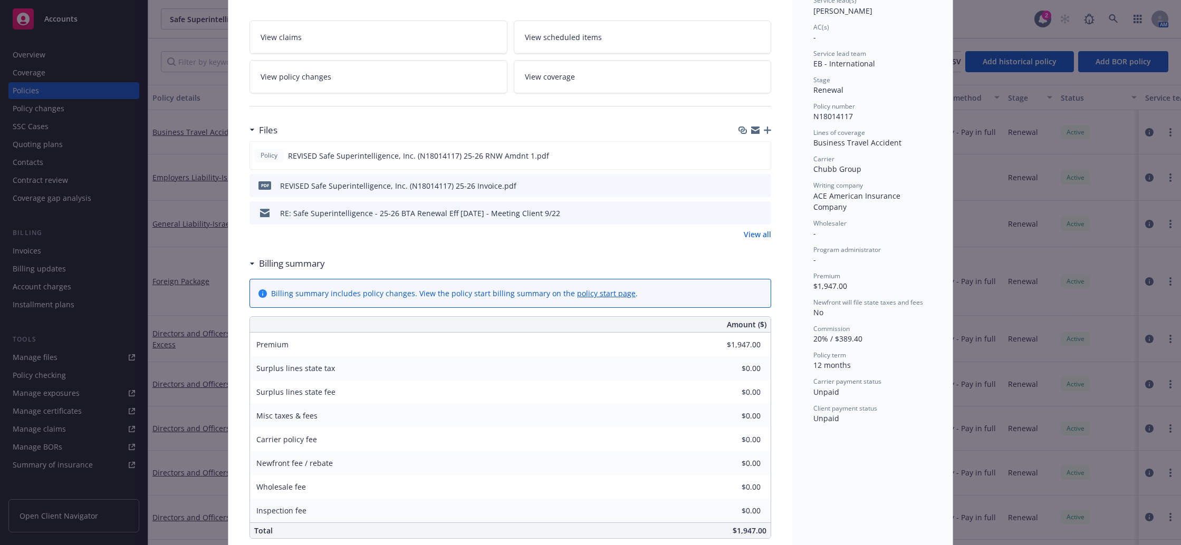
scroll to position [220, 0]
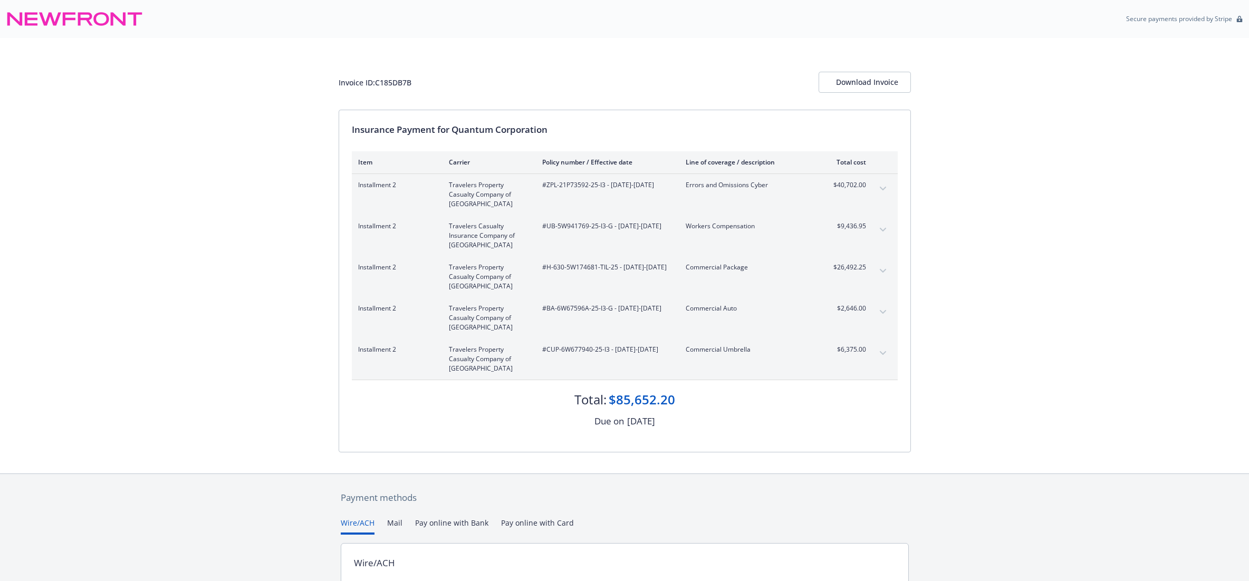
click at [883, 225] on button "expand content" at bounding box center [882, 229] width 17 height 17
